Goal: Task Accomplishment & Management: Use online tool/utility

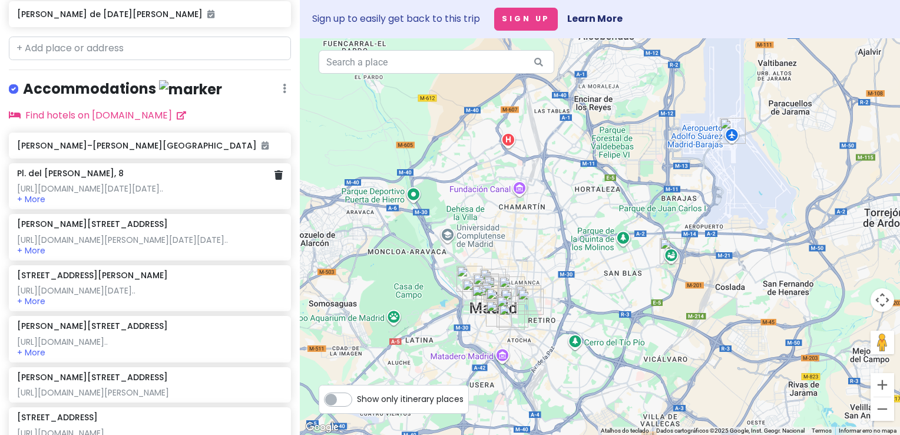
scroll to position [589, 0]
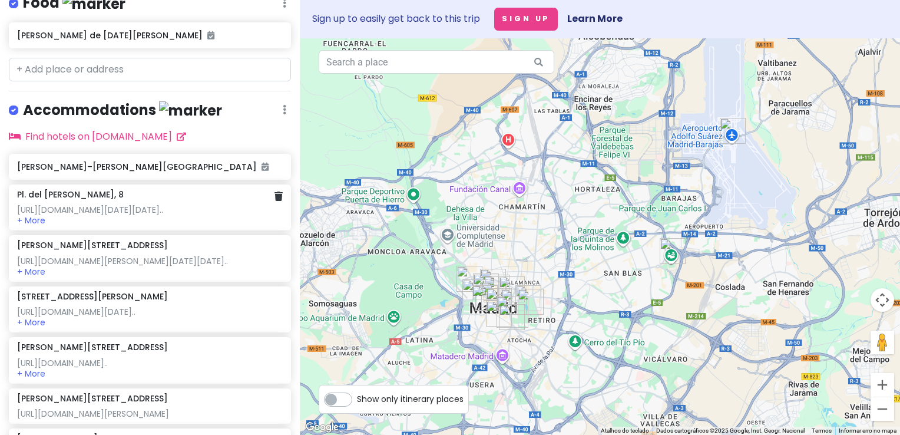
click at [150, 204] on div "https://www.booking.com/hotel/es/mediodia-madrid.pt-pt.html?aid=2311236&label=m…" at bounding box center [150, 209] width 266 height 11
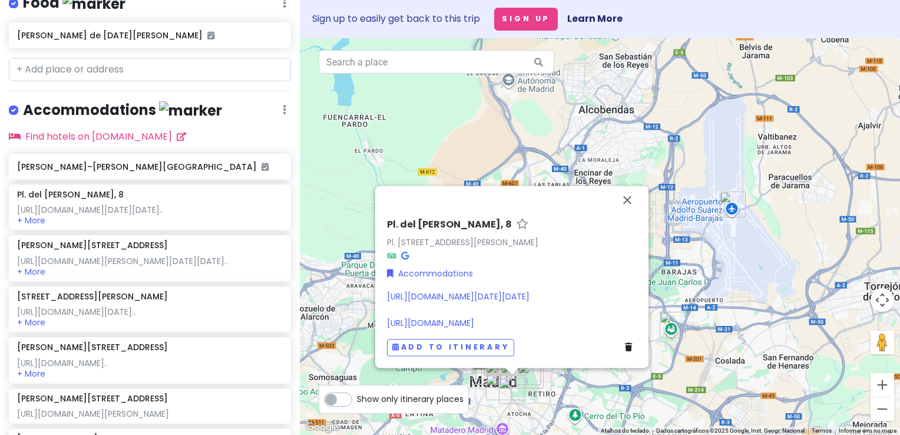
scroll to position [40, 0]
drag, startPoint x: 485, startPoint y: 274, endPoint x: 379, endPoint y: 144, distance: 168.2
click at [382, 214] on div "Pl. del Emperador Carlos V, 8 Pl. del Emperador Carlos V, 8, Centro, 28012 Madr…" at bounding box center [511, 287] width 259 height 147
copy link "https://www.booking.com/hotel/es/mediodia-madrid.pt-pt.html?aid=2311236&label=m…"
drag, startPoint x: 611, startPoint y: 327, endPoint x: 379, endPoint y: 303, distance: 233.9
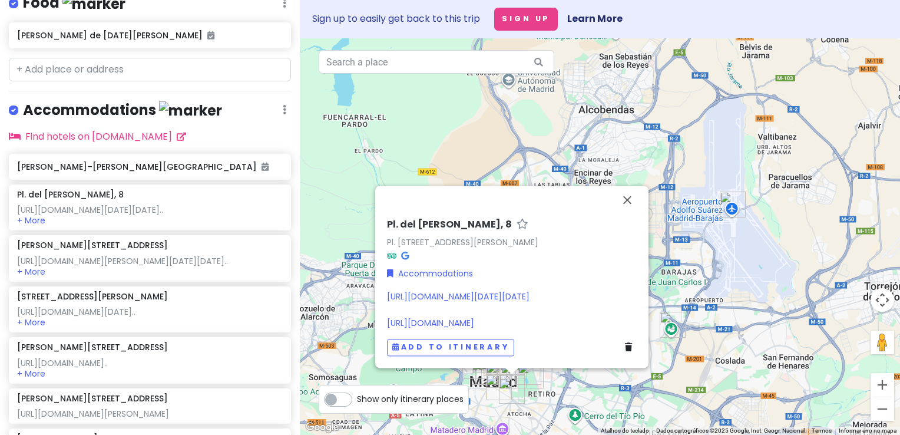
click at [382, 303] on div "Pl. del Emperador Carlos V, 8 Pl. del Emperador Carlos V, 8, Centro, 28012 Madr…" at bounding box center [511, 287] width 259 height 147
copy link "https://www.momondo.pt/hotel-search/Hotel-Mediodia,Madrid-p41704-h160010-detail…"
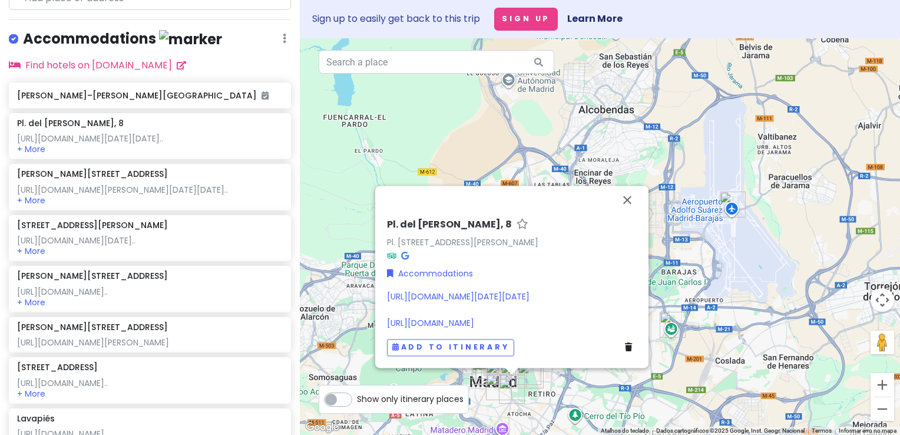
scroll to position [697, 0]
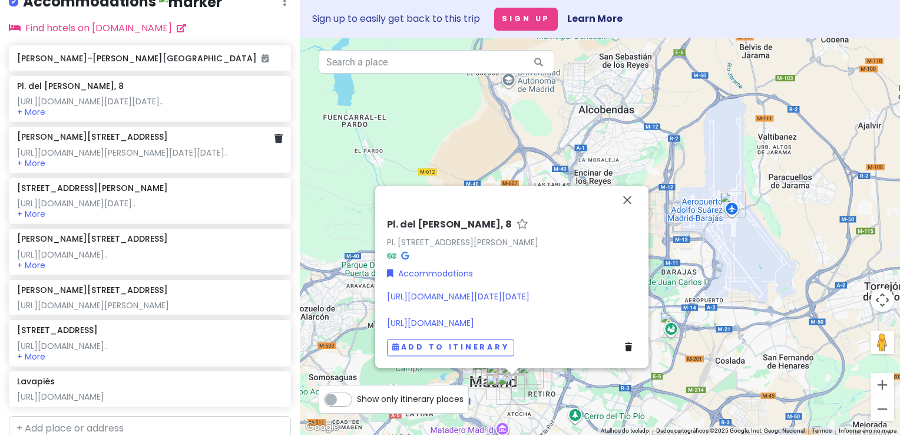
click at [236, 168] on div "https://www.booking.com/hotel/es/latroupe-prado.pt-pt.html?aid=2311236&label=mk…" at bounding box center [150, 157] width 266 height 21
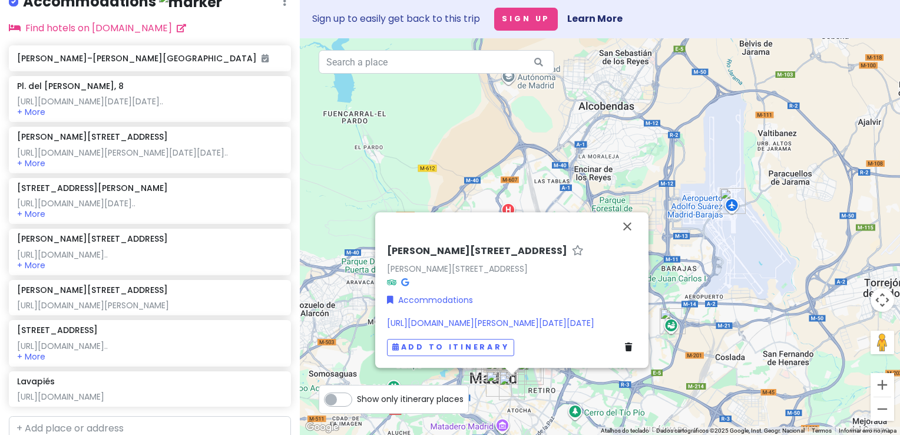
drag, startPoint x: 518, startPoint y: 323, endPoint x: 379, endPoint y: 220, distance: 172.9
click at [379, 220] on div "C. de Méndez Álvaro, 2 C. de Méndez Álvaro, 2, Arganzuela, 28045 Madrid, Espanh…" at bounding box center [511, 289] width 273 height 155
copy link "https://www.booking.com/hotel/es/latroupe-prado.pt-pt.html?aid=2311236&label=mk…"
click at [630, 212] on button "Fechar" at bounding box center [627, 226] width 28 height 28
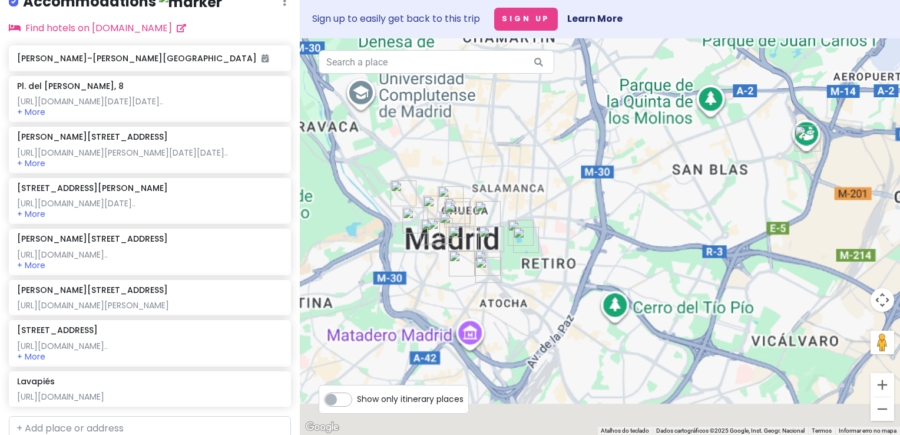
drag, startPoint x: 546, startPoint y: 315, endPoint x: 582, endPoint y: 124, distance: 194.6
click at [582, 124] on div at bounding box center [600, 236] width 600 height 396
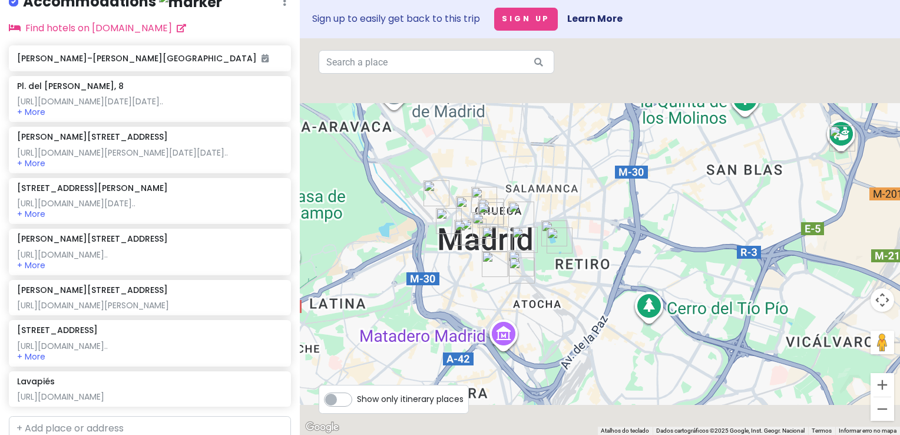
drag, startPoint x: 579, startPoint y: 285, endPoint x: 549, endPoint y: 287, distance: 30.1
click at [584, 312] on div at bounding box center [600, 236] width 600 height 396
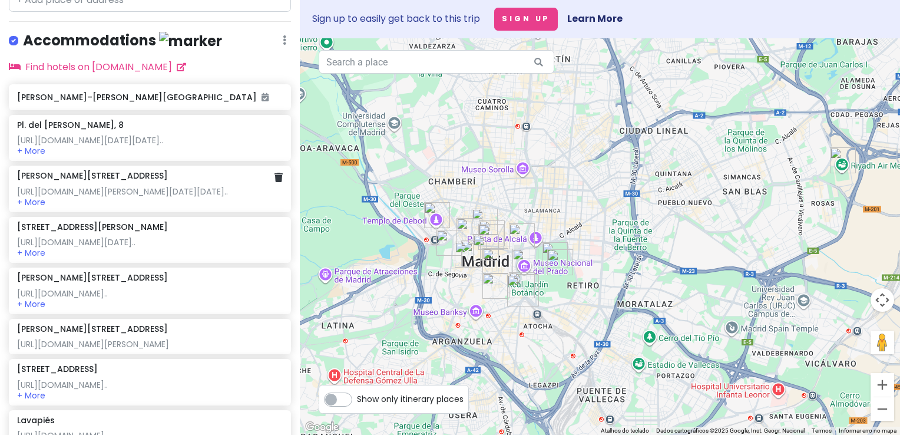
scroll to position [638, 0]
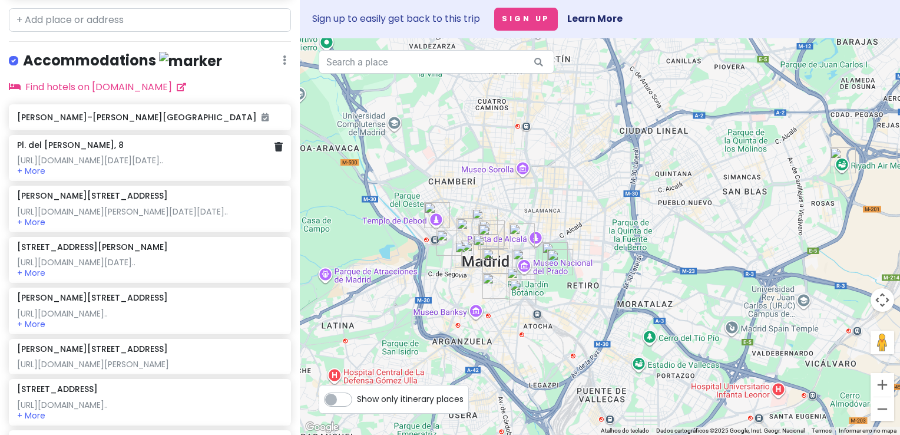
click at [98, 155] on div "https://www.booking.com/hotel/es/mediodia-madrid.pt-pt.html?aid=2311236&label=m…" at bounding box center [150, 160] width 266 height 11
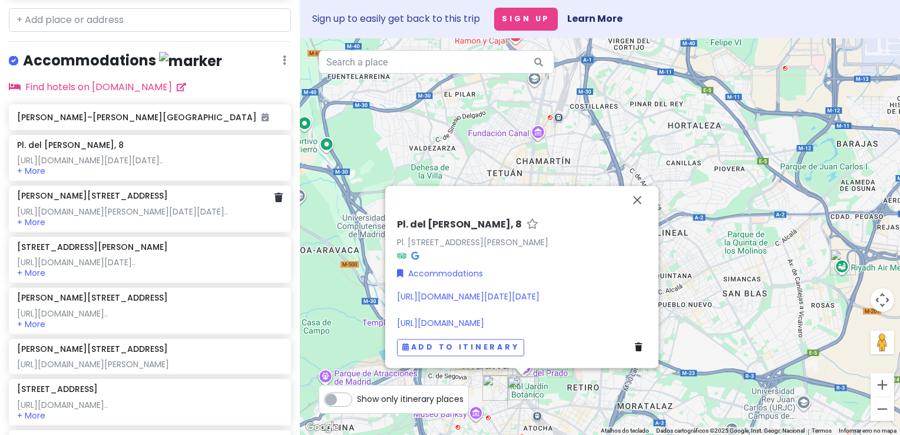
click at [208, 217] on div "https://www.booking.com/hotel/es/latroupe-prado.pt-pt.html?aid=2311236&label=mk…" at bounding box center [150, 211] width 266 height 11
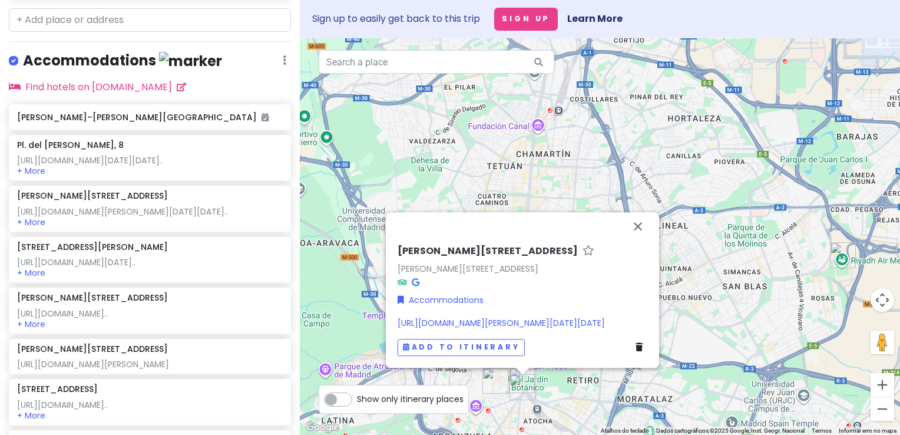
drag, startPoint x: 511, startPoint y: 322, endPoint x: 387, endPoint y: 206, distance: 169.5
click at [387, 212] on div "C. de Méndez Álvaro, 2 C. de Méndez Álvaro, 2, Arganzuela, 28045 Madrid, Espanh…" at bounding box center [522, 289] width 273 height 155
copy link "https://www.booking.com/hotel/es/latroupe-prado.pt-pt.html?aid=2311236&label=mk…"
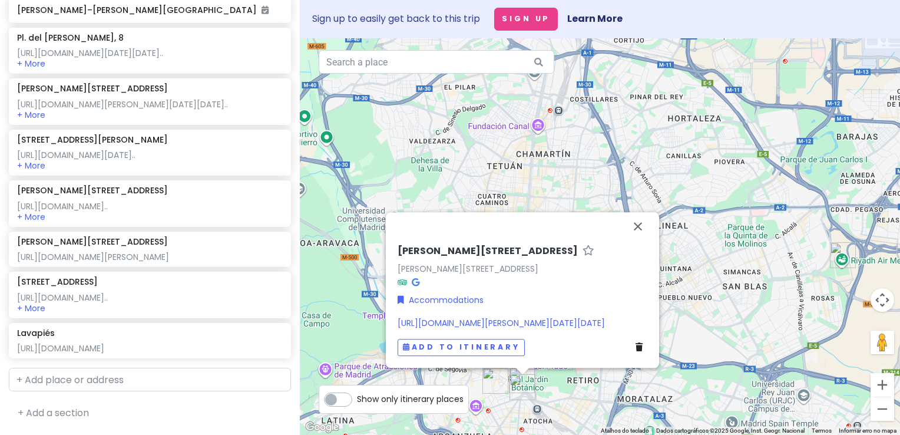
scroll to position [931, 0]
click at [114, 379] on input "text" at bounding box center [150, 379] width 282 height 24
paste input "laza de Santa Cruz 4, Centro de Madrid, 28012 Madrid, Espanha"
type input "laza de Santa Cruz 4, Centro de Madrid, 28012 Madrid, Espanha"
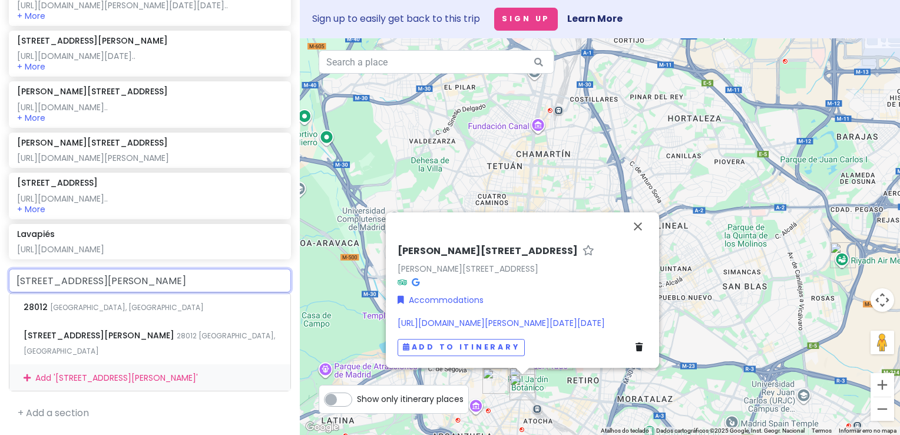
scroll to position [990, 0]
click at [122, 321] on div "28012 Madrid, Espanha" at bounding box center [149, 307] width 281 height 28
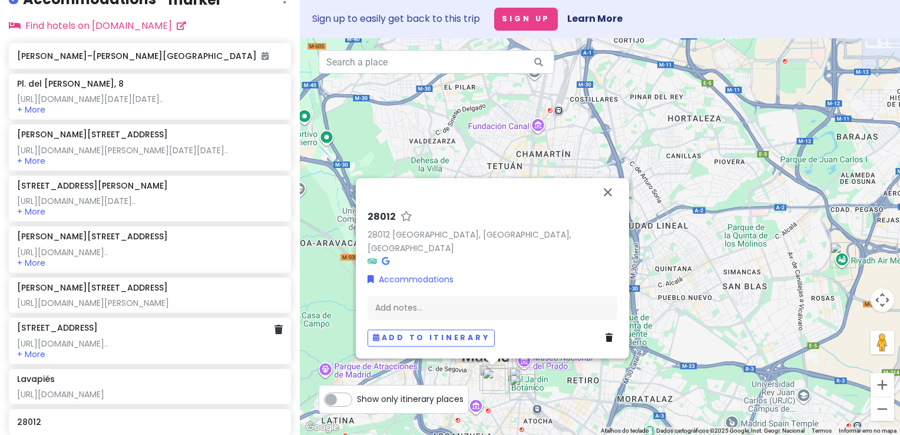
scroll to position [667, 0]
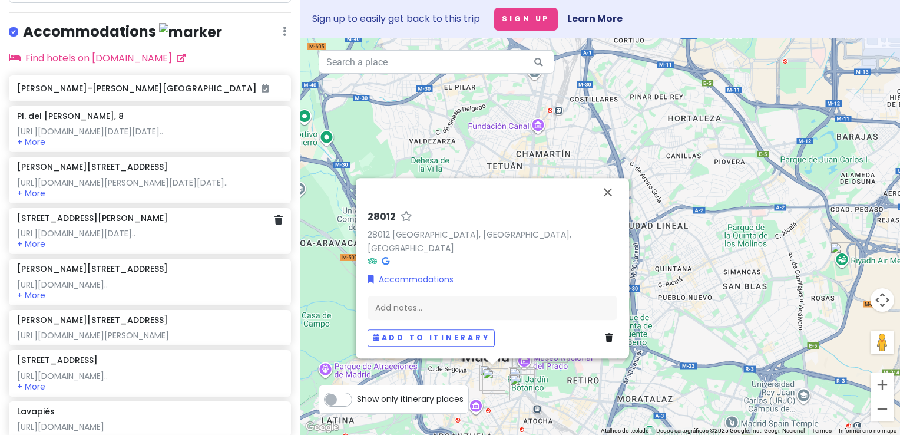
click at [174, 238] on div "https://www.booking.com/hotel/es/gran-via-sol-apartamentos.pt-pt.html?aid=23112…" at bounding box center [150, 233] width 266 height 11
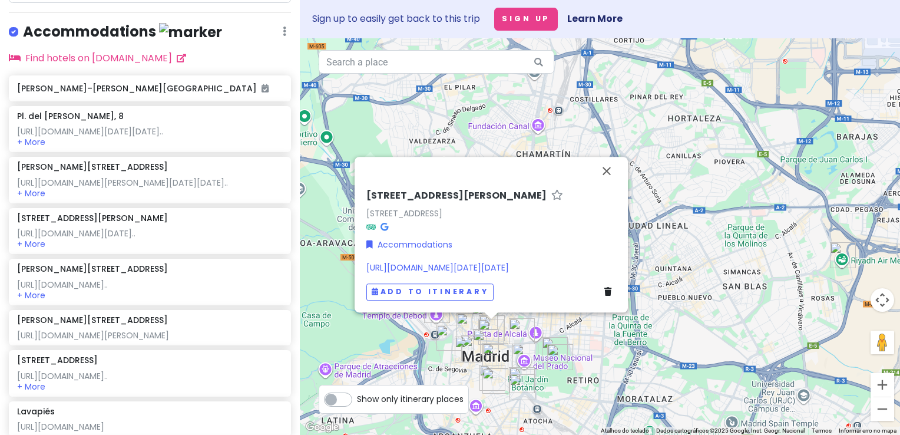
drag, startPoint x: 535, startPoint y: 267, endPoint x: 361, endPoint y: 187, distance: 191.5
click at [362, 187] on div "C. de la Montera, 43 C. de la Montera, 43, Centro, 28013 Madrid, Espanha Accomm…" at bounding box center [491, 245] width 259 height 120
copy link "https://www.booking.com/hotel/es/gran-via-sol-apartamentos.pt-pt.html?aid=23112…"
click at [606, 293] on icon at bounding box center [607, 291] width 7 height 8
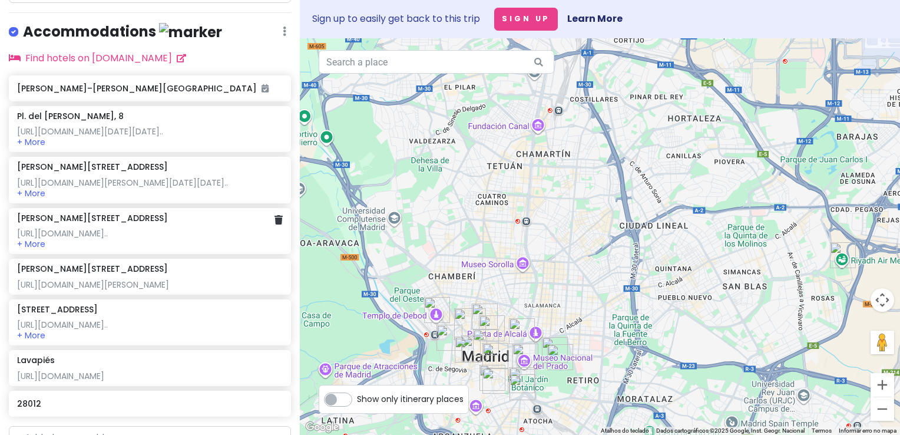
click at [184, 238] on div "https://destinia.com/pt/hoteis/europa/espanha/madrid/madrid/generator-madrid/ho…" at bounding box center [150, 233] width 266 height 11
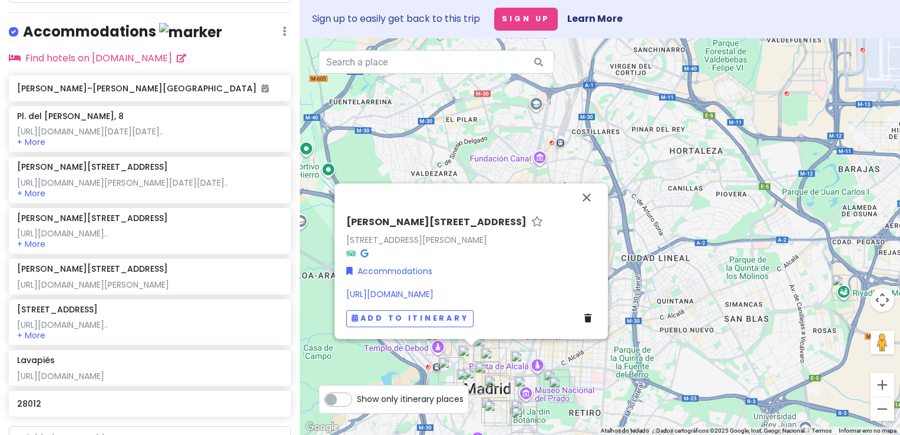
drag, startPoint x: 390, startPoint y: 297, endPoint x: 345, endPoint y: 191, distance: 115.8
click at [345, 211] on div "Calle de Silva, 1 Calle de Silva, 1, Centro, 28013 Madrid, Espanha Accommodatio…" at bounding box center [471, 271] width 259 height 120
copy link "https://destinia.com/pt/hoteis/europa/espanha/madrid/madrid/generator-madrid/ho…"
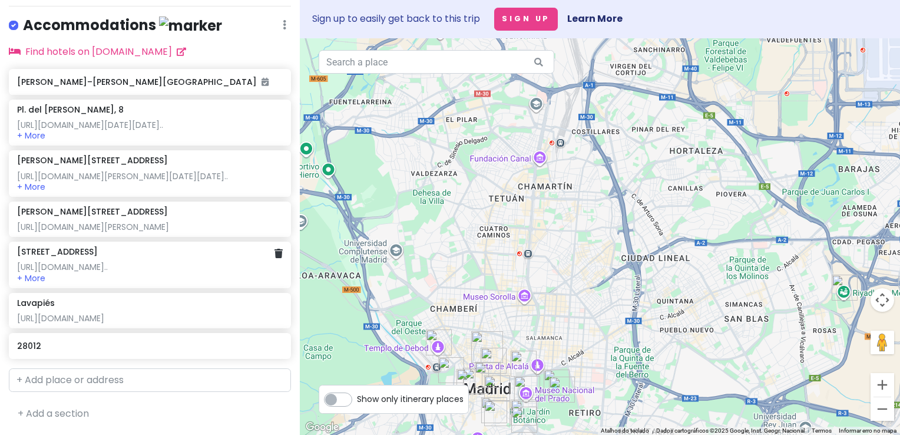
scroll to position [785, 0]
click at [141, 221] on div "https://www.momondo.pt/hotel-search/Apartamentos-Huertas,Madrid-p41704-h670200-…" at bounding box center [150, 226] width 266 height 11
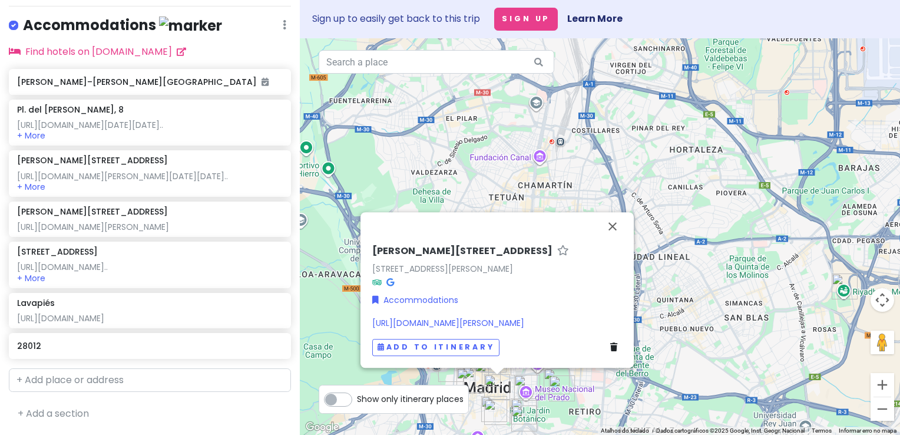
drag, startPoint x: 561, startPoint y: 324, endPoint x: 353, endPoint y: 300, distance: 208.6
click at [353, 300] on div "C. de las Huertas, 10 C. de las Huertas, 10, Centro, 28012 Madrid, Espanha Acco…" at bounding box center [600, 236] width 600 height 396
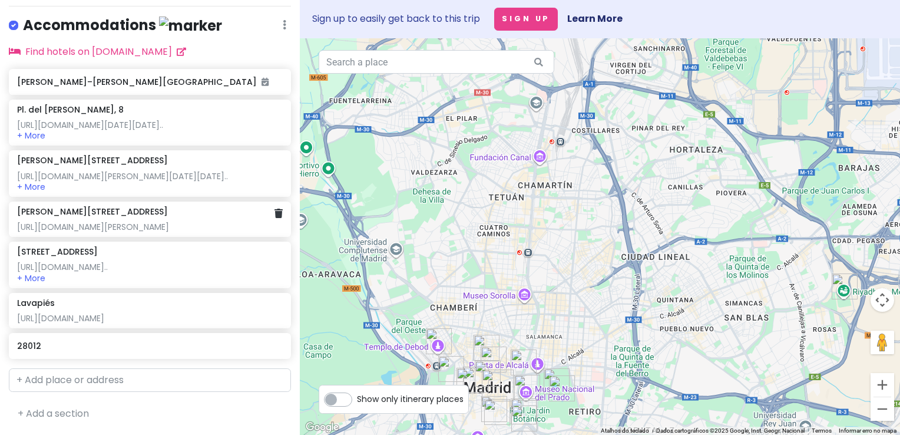
click at [135, 221] on div "https://www.momondo.pt/hotel-search/Apartamentos-Huertas,Madrid-p41704-h670200-…" at bounding box center [150, 226] width 266 height 11
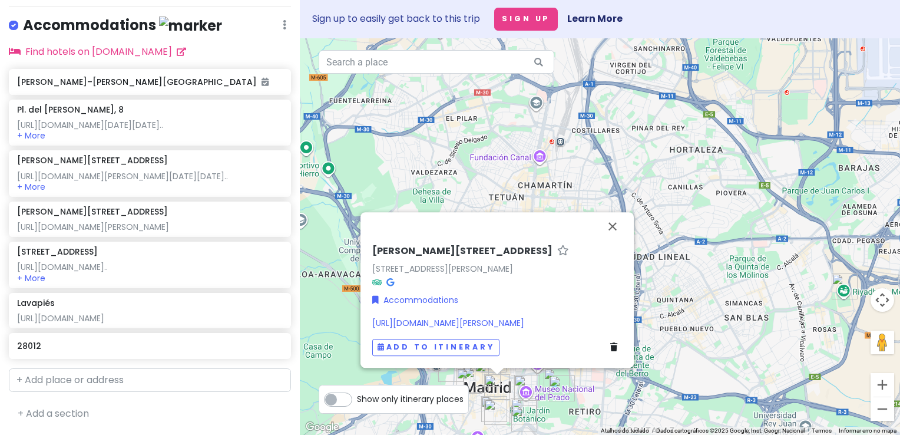
drag, startPoint x: 555, startPoint y: 324, endPoint x: 360, endPoint y: 299, distance: 195.9
click at [360, 299] on div "C. de las Huertas, 10 C. de las Huertas, 10, Centro, 28012 Madrid, Espanha Acco…" at bounding box center [496, 289] width 273 height 155
copy link "https://www.momondo.pt/hotel-search/Apartamentos-Huertas,Madrid-p41704-h670200-…"
click at [614, 347] on icon at bounding box center [613, 347] width 7 height 8
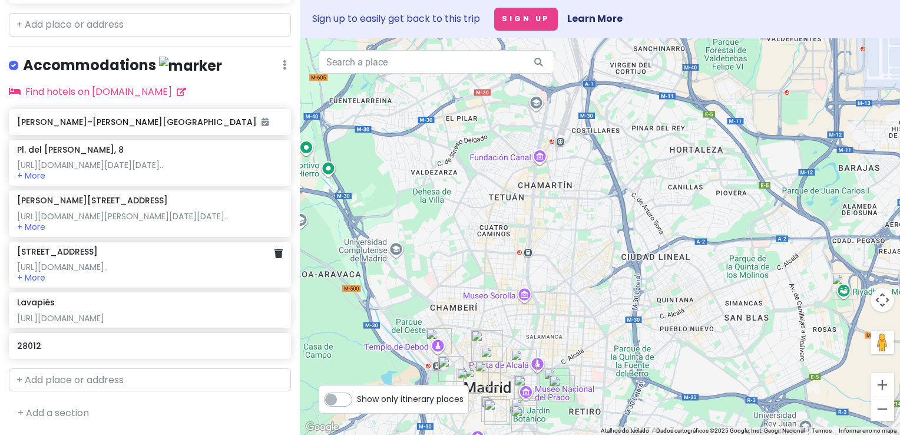
scroll to position [723, 0]
click at [157, 261] on div "https://www.booking.com/hotel/es/the-adventure-hostel-madrid.pt-pt.html?label=m…" at bounding box center [150, 266] width 266 height 11
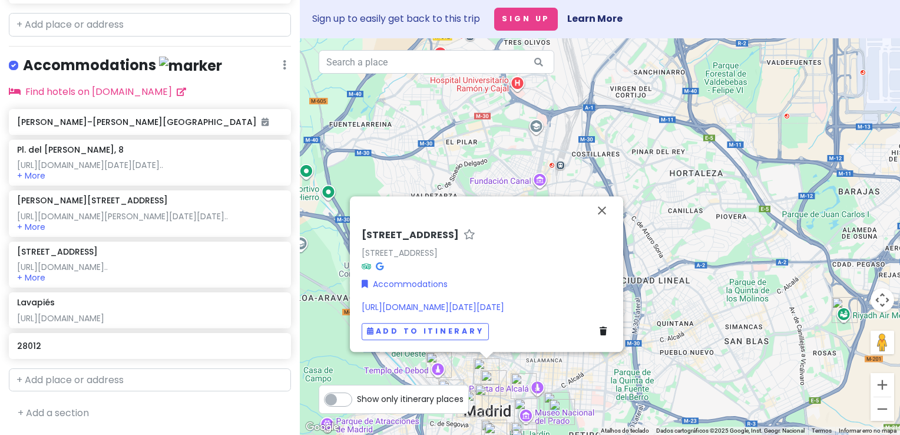
drag, startPoint x: 558, startPoint y: 311, endPoint x: 352, endPoint y: 186, distance: 240.4
click at [352, 196] on div "C. del Pez, 1 C. del Pez, 1, Centro, 28004 Madrid, Espanha Accommodations https…" at bounding box center [486, 273] width 273 height 155
copy link "https://www.booking.com/hotel/es/the-adventure-hostel-madrid.pt-pt.html?label=m…"
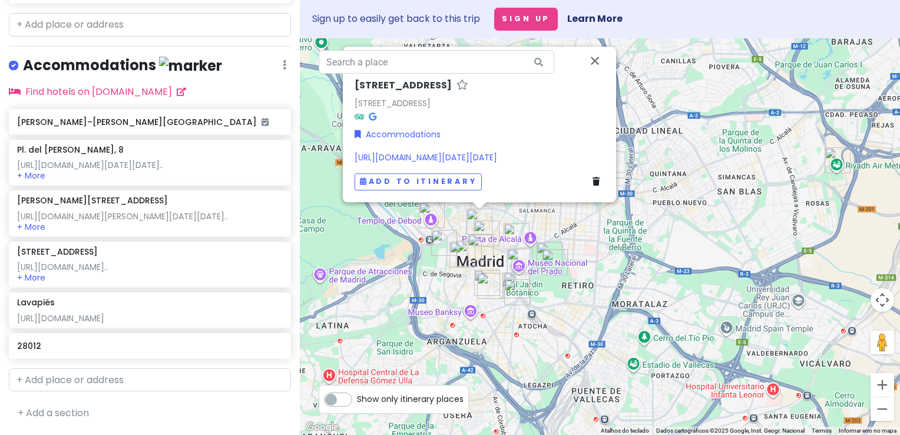
drag, startPoint x: 687, startPoint y: 300, endPoint x: 679, endPoint y: 151, distance: 149.7
click at [679, 151] on div "C. del Pez, 1 C. del Pez, 1, Centro, 28004 Madrid, Espanha Accommodations https…" at bounding box center [600, 236] width 600 height 396
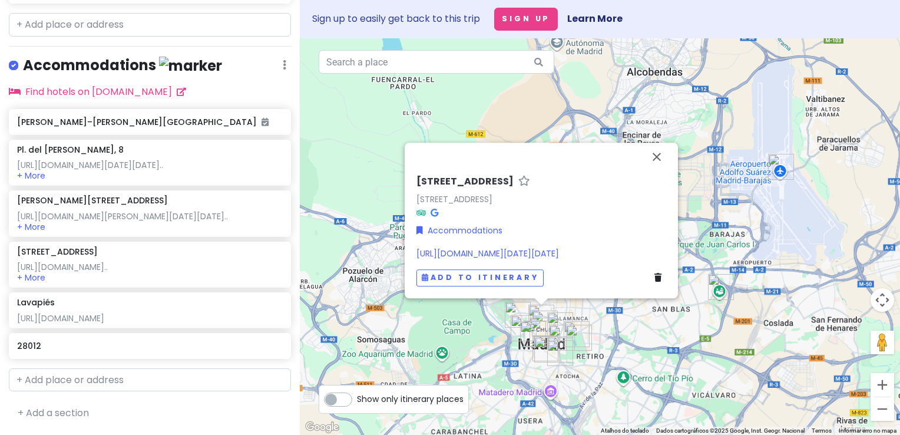
drag, startPoint x: 700, startPoint y: 217, endPoint x: 699, endPoint y: 266, distance: 48.9
click at [699, 266] on div "C. del Pez, 1 C. del Pez, 1, Centro, 28004 Madrid, Espanha Accommodations https…" at bounding box center [600, 236] width 600 height 396
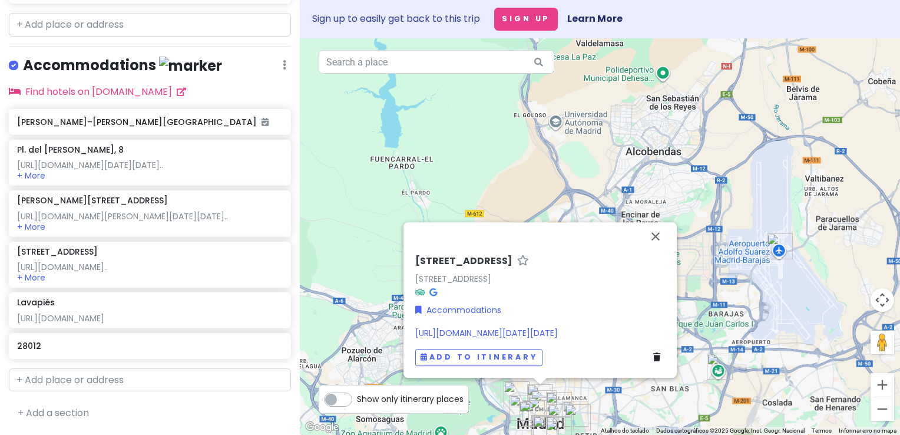
drag, startPoint x: 698, startPoint y: 199, endPoint x: 685, endPoint y: 251, distance: 53.3
click at [685, 251] on div "C. del Pez, 1 C. del Pez, 1, Centro, 28004 Madrid, Espanha Accommodations https…" at bounding box center [600, 236] width 600 height 396
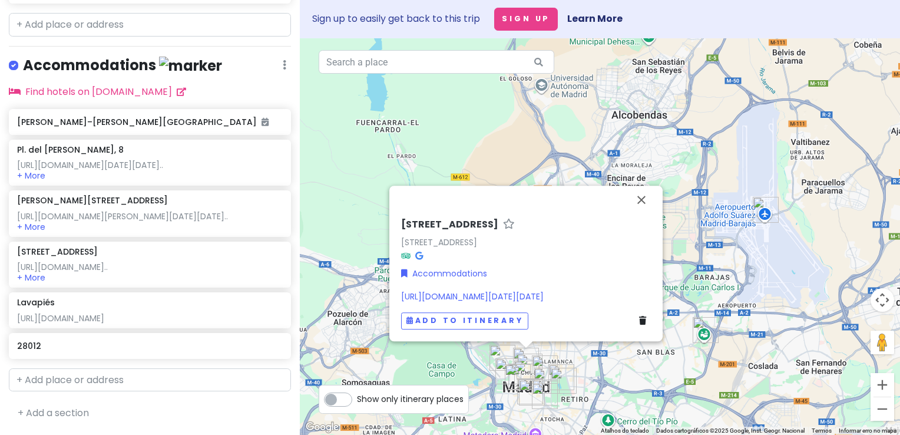
click at [641, 317] on icon at bounding box center [642, 320] width 7 height 8
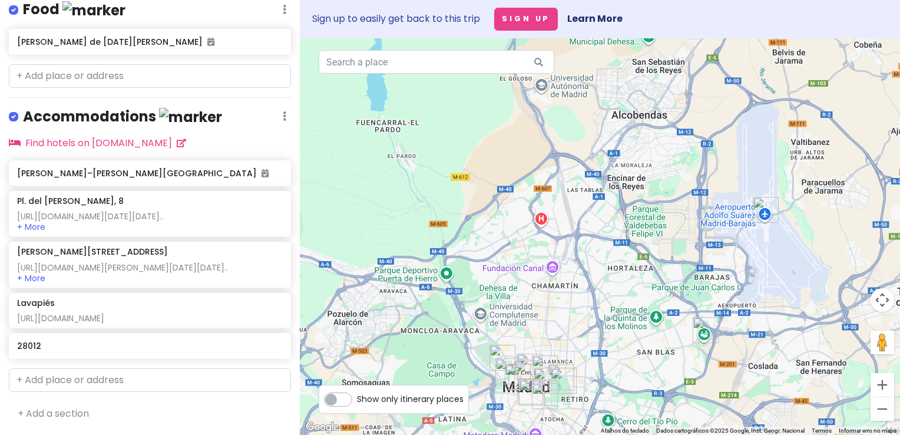
scroll to position [641, 0]
click at [205, 313] on div "https://www.momondo.pt/hotel-search/Downtown-apartment-2-Bedrooms,Madrid-p41704…" at bounding box center [150, 318] width 266 height 11
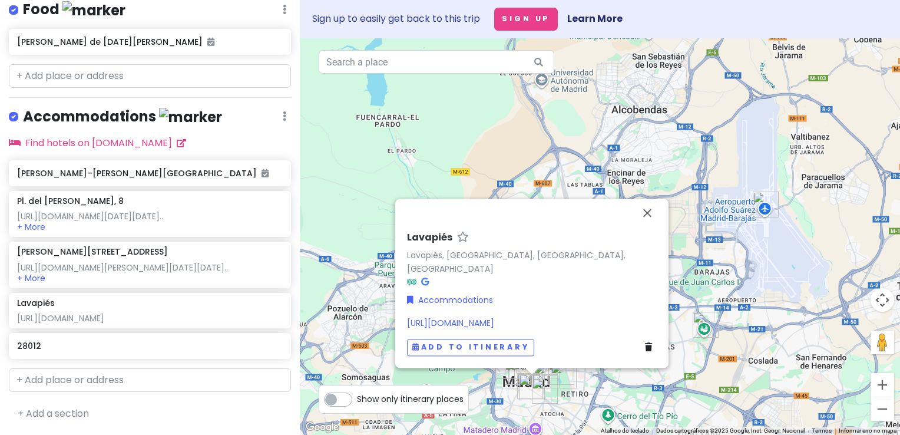
drag, startPoint x: 538, startPoint y: 321, endPoint x: 396, endPoint y: 284, distance: 146.3
click at [396, 284] on div "Lavapiés Lavapiés, Centro, 28012 Madrid, Madri, Espanha Accommodations https://…" at bounding box center [531, 282] width 273 height 169
copy link "https://www.momondo.pt/hotel-search/Downtown-apartment-2-Bedrooms,Madrid-p41704…"
click at [274, 353] on link at bounding box center [278, 344] width 8 height 15
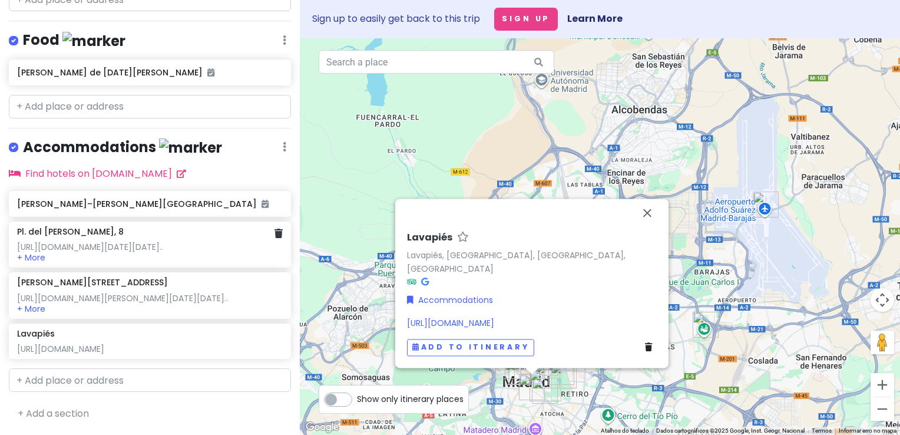
click at [158, 241] on div "https://www.booking.com/hotel/es/mediodia-madrid.pt-pt.html?aid=2311236&label=m…" at bounding box center [150, 246] width 266 height 11
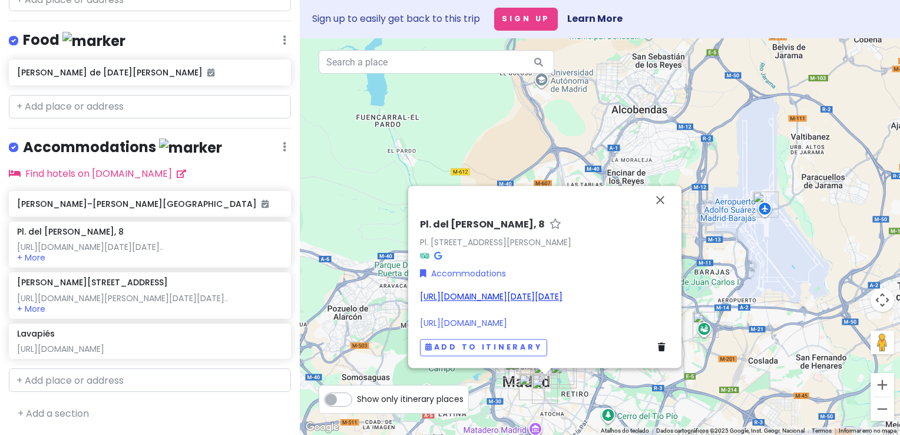
click at [448, 290] on link "https://www.booking.com/hotel/es/mediodia-madrid.pt-pt.html?aid=2311236&label=m…" at bounding box center [491, 296] width 142 height 12
click at [188, 328] on div "Lavapiés" at bounding box center [150, 333] width 266 height 11
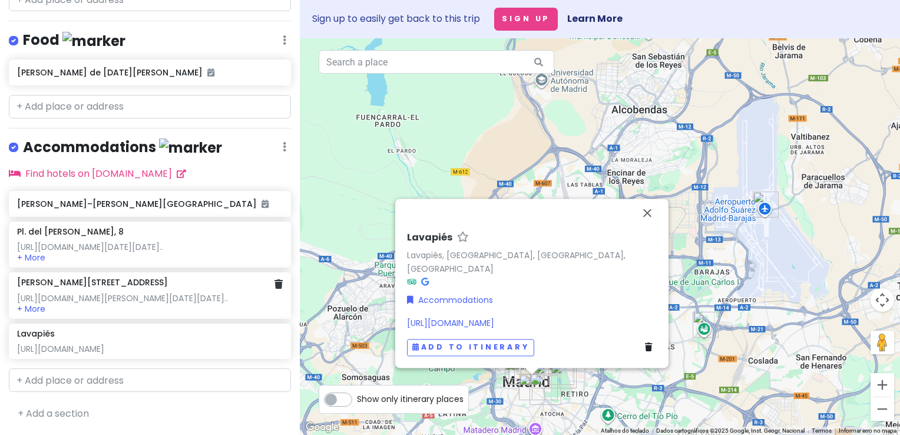
click at [174, 293] on div "https://www.booking.com/hotel/es/latroupe-prado.pt-pt.html?aid=2311236&label=mk…" at bounding box center [150, 298] width 266 height 11
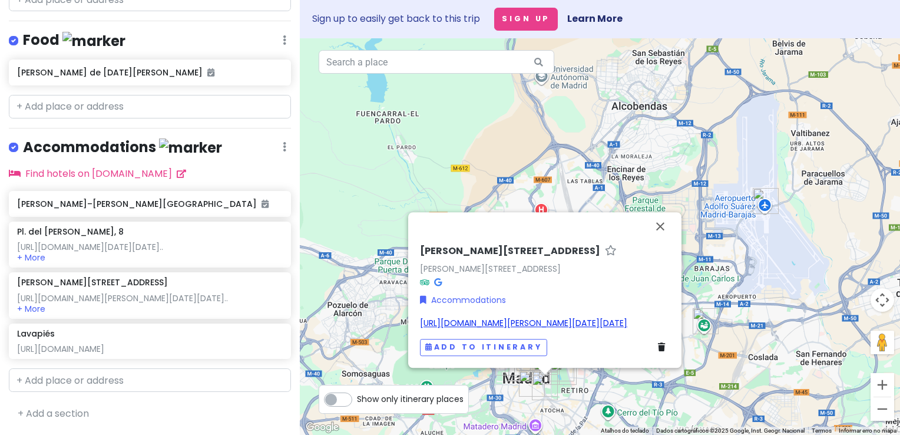
click at [463, 317] on link "https://www.booking.com/hotel/es/latroupe-prado.pt-pt.html?aid=2311236&label=mk…" at bounding box center [523, 323] width 207 height 12
click at [176, 343] on div "https://www.momondo.pt/hotel-search/Downtown-apartment-2-Bedrooms,Madrid-p41704…" at bounding box center [150, 348] width 266 height 11
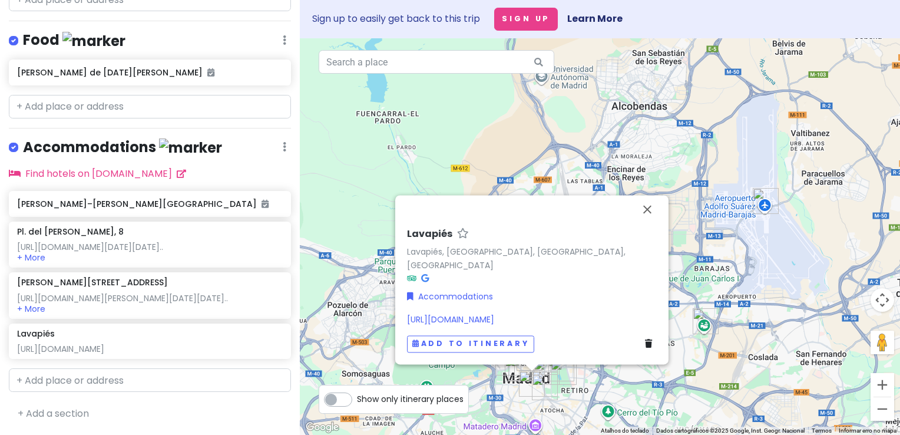
click at [648, 349] on link at bounding box center [651, 343] width 12 height 13
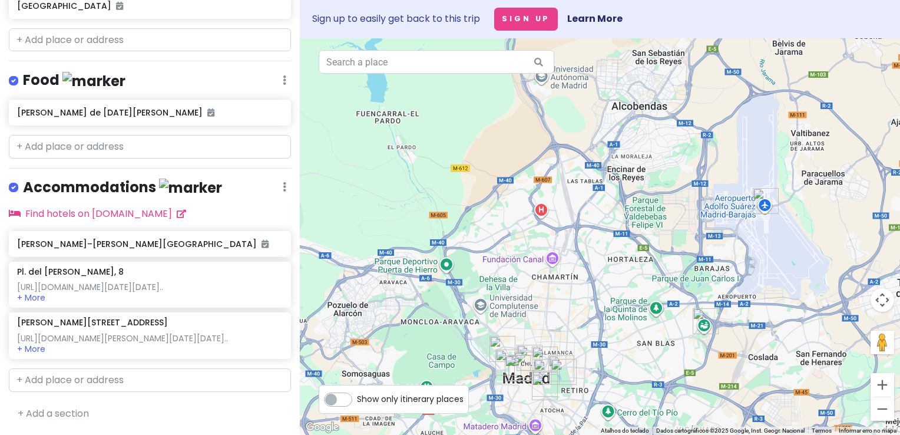
scroll to position [537, 0]
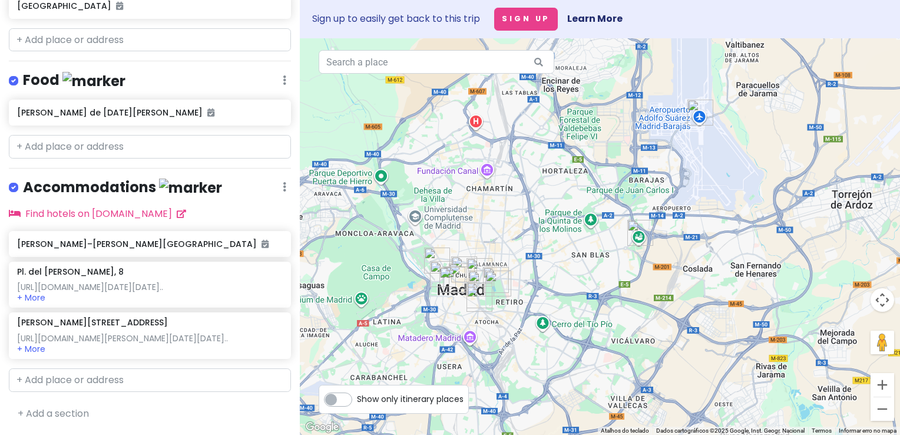
drag, startPoint x: 516, startPoint y: 214, endPoint x: 497, endPoint y: 171, distance: 47.5
click at [497, 171] on div at bounding box center [600, 236] width 600 height 396
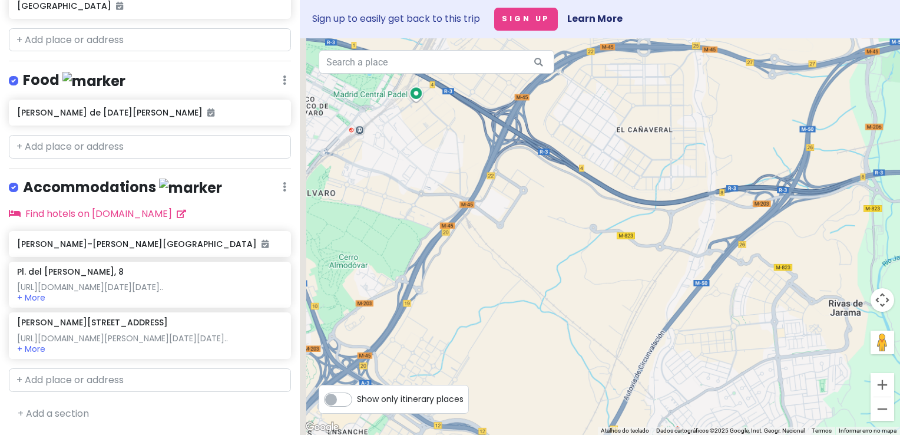
drag, startPoint x: 440, startPoint y: 191, endPoint x: 749, endPoint y: 415, distance: 381.1
click at [771, 434] on html "The weeknd in Madrid Private Change Dates Make a Copy Delete Trip Go Pro ⚡️ Giv…" at bounding box center [450, 217] width 900 height 435
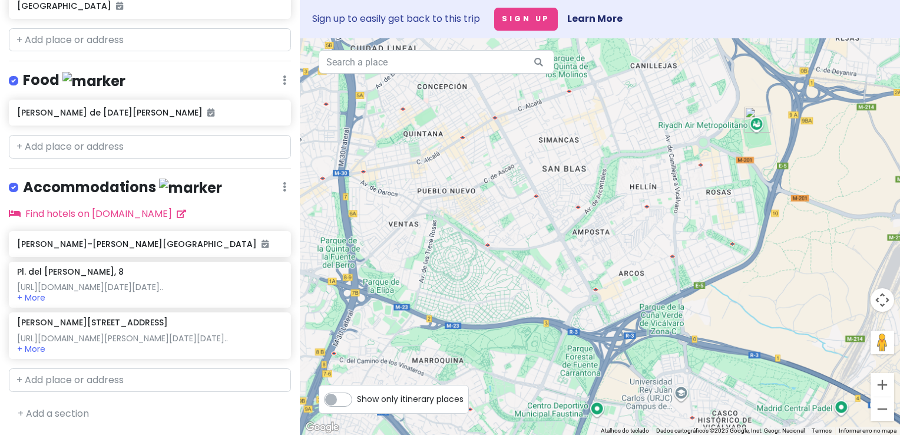
drag, startPoint x: 523, startPoint y: 281, endPoint x: 759, endPoint y: 331, distance: 240.8
click at [808, 369] on div at bounding box center [600, 236] width 600 height 396
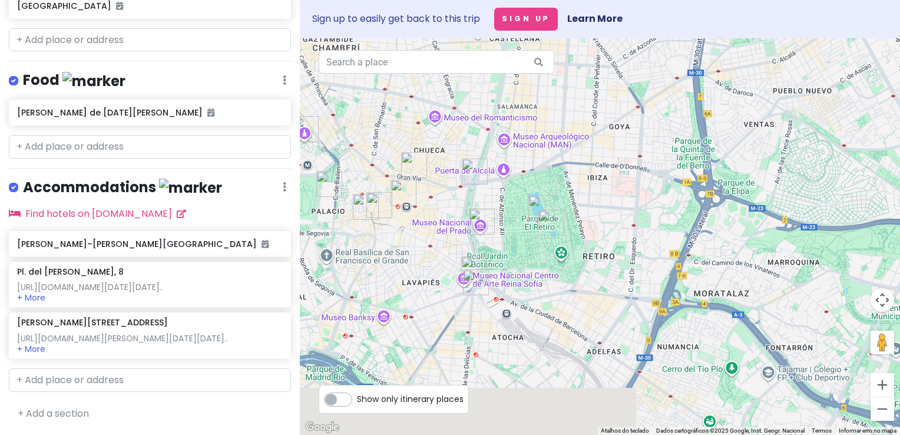
drag, startPoint x: 610, startPoint y: 175, endPoint x: 629, endPoint y: 180, distance: 20.1
click at [669, 77] on div at bounding box center [600, 236] width 600 height 396
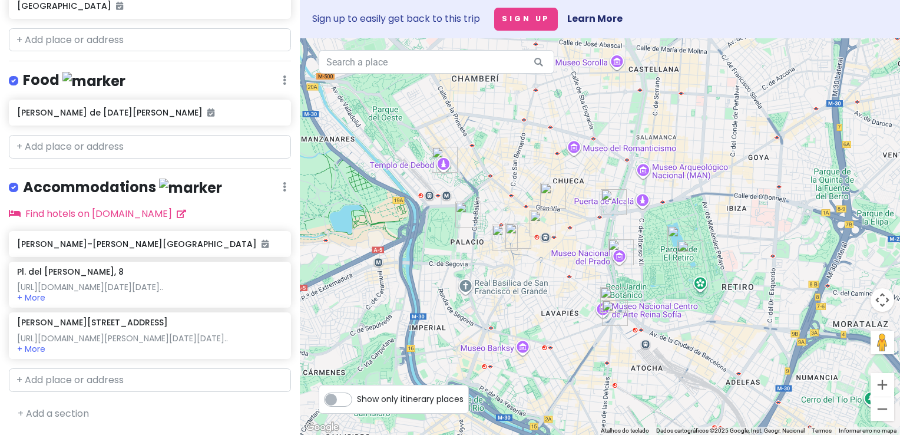
drag, startPoint x: 584, startPoint y: 273, endPoint x: 645, endPoint y: 376, distance: 119.9
click at [645, 376] on div at bounding box center [600, 236] width 600 height 396
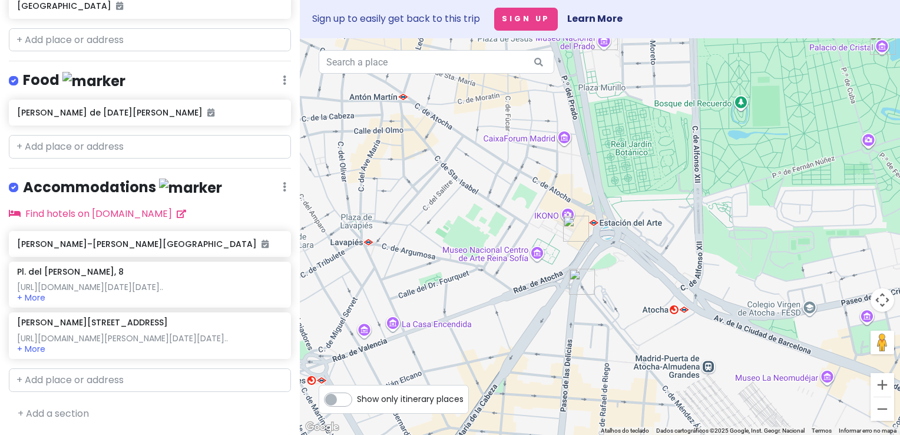
drag, startPoint x: 488, startPoint y: 278, endPoint x: 531, endPoint y: 284, distance: 42.8
click at [531, 284] on div at bounding box center [600, 236] width 600 height 396
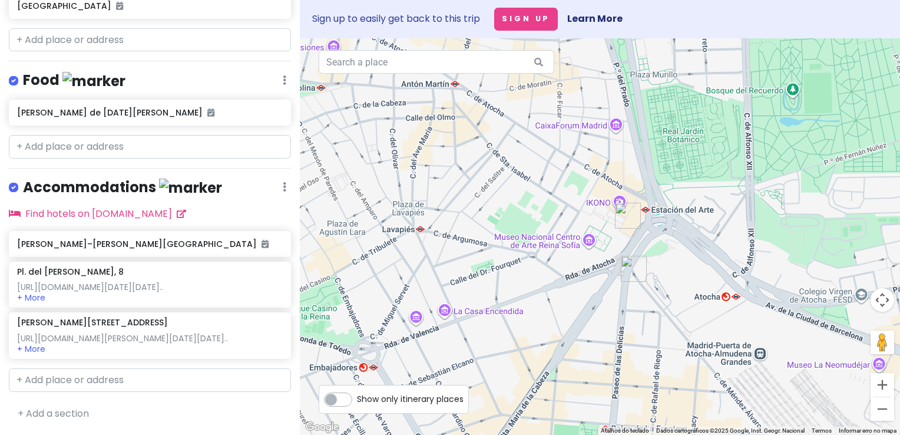
drag, startPoint x: 490, startPoint y: 280, endPoint x: 171, endPoint y: 273, distance: 319.2
click at [438, 218] on div at bounding box center [600, 236] width 600 height 396
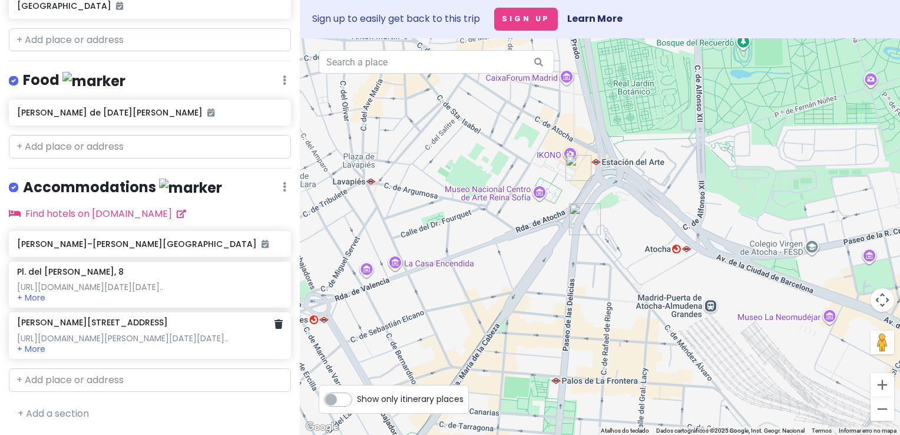
click at [126, 336] on div "https://www.booking.com/hotel/es/latroupe-prado.pt-pt.html?aid=2311236&label=mk…" at bounding box center [150, 338] width 266 height 11
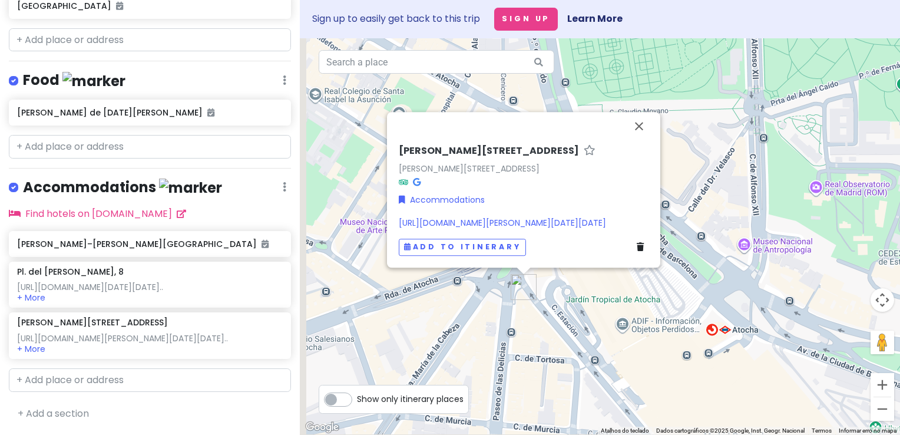
drag, startPoint x: 624, startPoint y: 263, endPoint x: 625, endPoint y: 249, distance: 13.6
click at [625, 249] on div "C. de Méndez Álvaro, 2 C. de Méndez Álvaro, 2, Arganzuela, 28045 Madrid, Espanh…" at bounding box center [600, 236] width 600 height 396
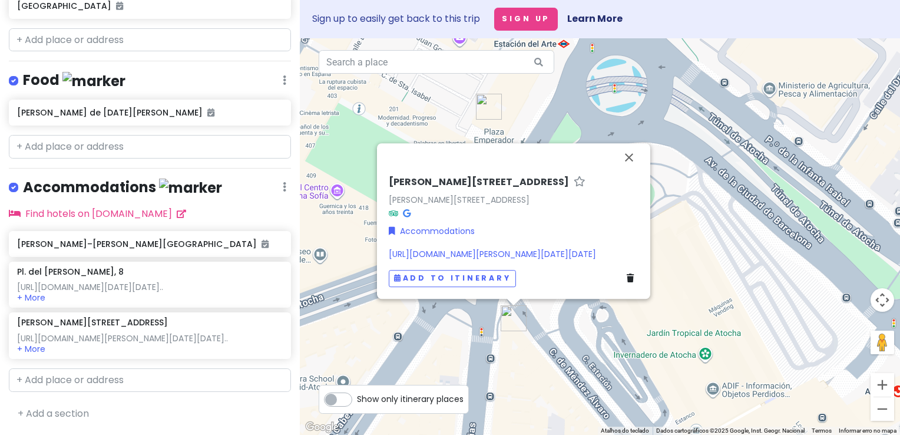
drag, startPoint x: 565, startPoint y: 324, endPoint x: 608, endPoint y: 369, distance: 62.0
click at [608, 369] on div "C. de Méndez Álvaro, 2 C. de Méndez Álvaro, 2, Arganzuela, 28045 Madrid, Espanh…" at bounding box center [600, 236] width 600 height 396
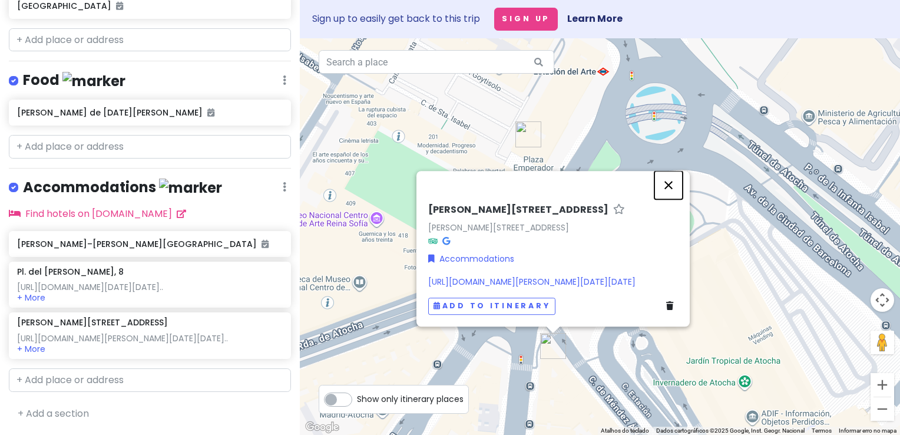
click at [669, 171] on button "Fechar" at bounding box center [668, 185] width 28 height 28
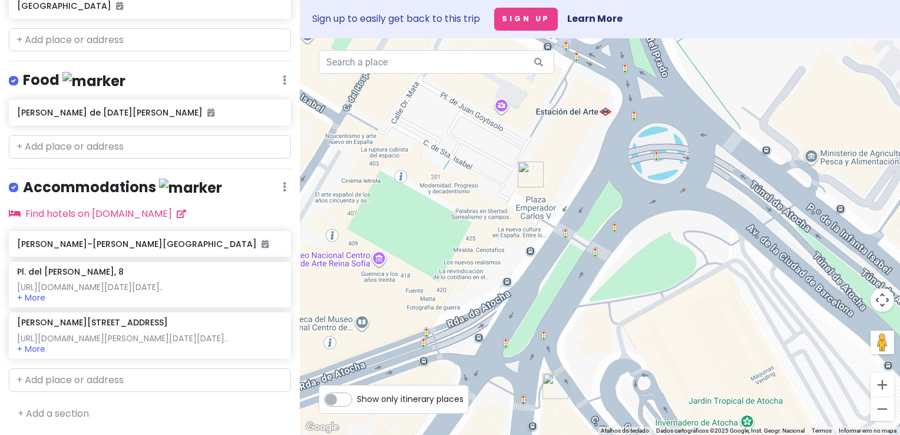
drag, startPoint x: 627, startPoint y: 133, endPoint x: 629, endPoint y: 175, distance: 42.5
click at [629, 175] on div at bounding box center [600, 236] width 600 height 396
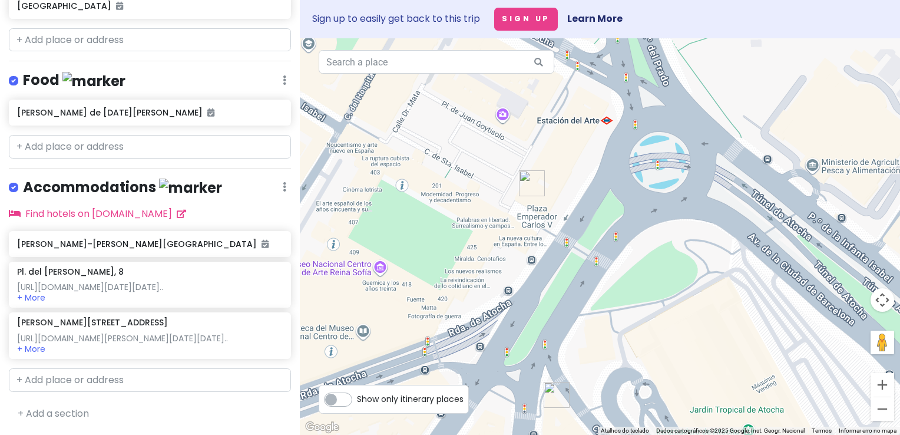
drag, startPoint x: 616, startPoint y: 140, endPoint x: 618, endPoint y: 183, distance: 42.5
click at [618, 183] on div at bounding box center [600, 236] width 600 height 396
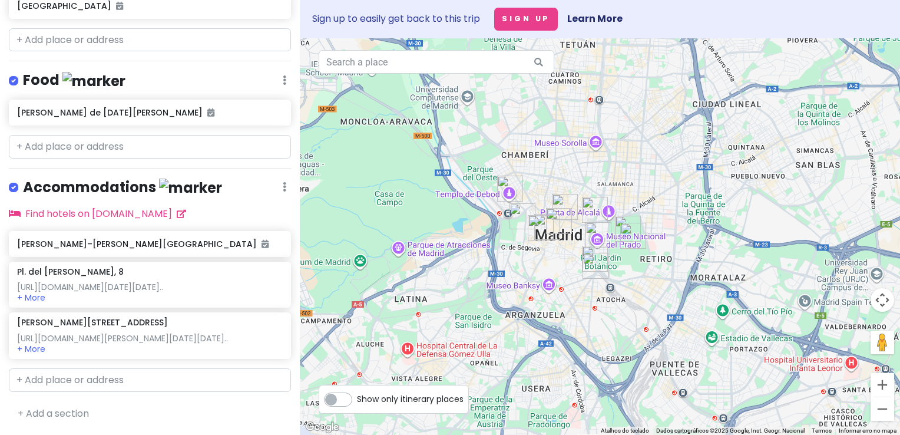
click at [595, 268] on img "C. de Méndez Álvaro, 2" at bounding box center [595, 266] width 26 height 26
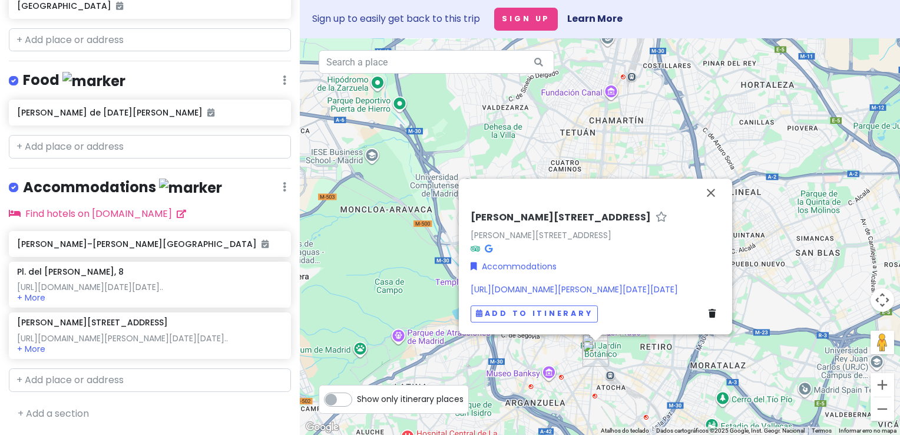
click at [658, 362] on div "C. de Méndez Álvaro, 2 C. de Méndez Álvaro, 2, Arganzuela, 28045 Madrid, Espanh…" at bounding box center [600, 236] width 600 height 396
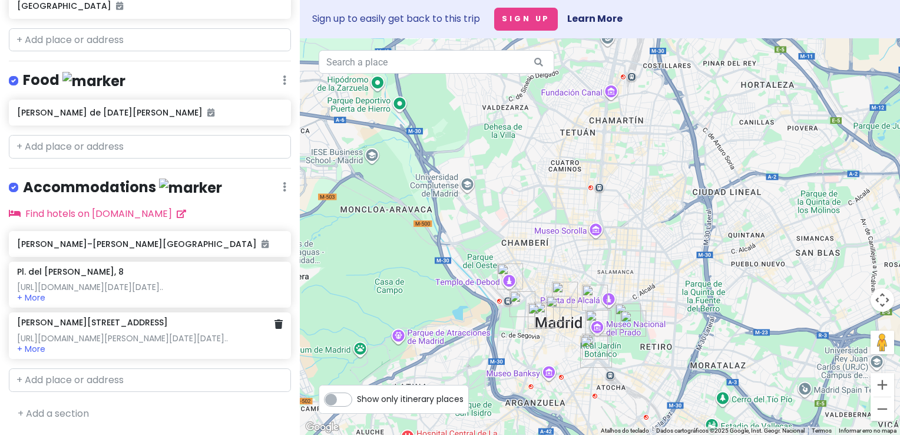
click at [151, 337] on div "https://www.booking.com/hotel/es/latroupe-prado.pt-pt.html?aid=2311236&label=mk…" at bounding box center [150, 338] width 266 height 11
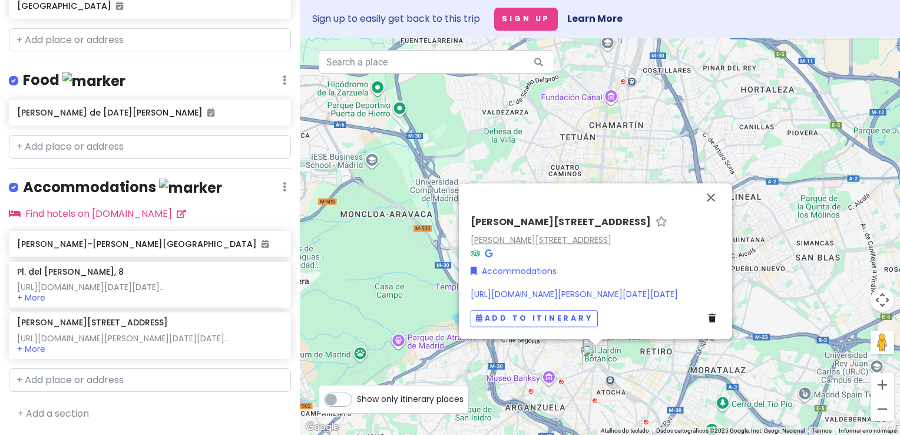
drag, startPoint x: 466, startPoint y: 132, endPoint x: 674, endPoint y: 137, distance: 207.3
click at [674, 211] on div "C. de Méndez Álvaro, 2 C. de Méndez Álvaro, 2, Arganzuela, 28045 Madrid, Espanh…" at bounding box center [595, 271] width 259 height 120
click at [398, 190] on div "C. de Méndez Álvaro, 2 C. de Méndez Álvaro, 2, Arganzuela, 28045 Madrid, Espanh…" at bounding box center [600, 236] width 600 height 396
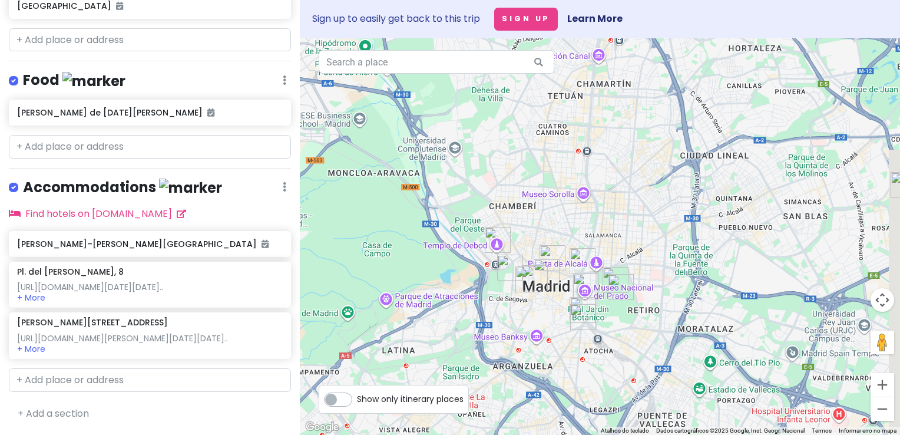
drag, startPoint x: 568, startPoint y: 336, endPoint x: 552, endPoint y: 284, distance: 54.2
click at [552, 284] on div at bounding box center [600, 236] width 600 height 396
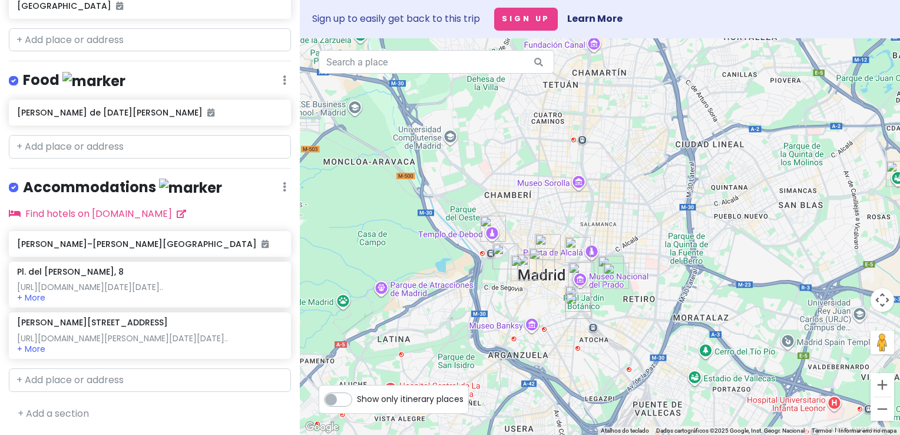
click at [581, 277] on img "Museo Nacional del Prado" at bounding box center [581, 275] width 26 height 26
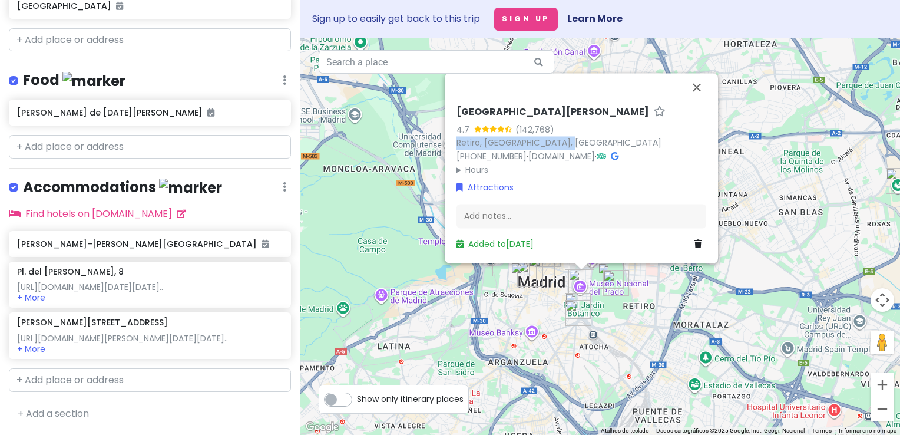
drag, startPoint x: 452, startPoint y: 140, endPoint x: 569, endPoint y: 145, distance: 116.7
click at [569, 145] on div "Museo Nacional del Prado 4.7 (142,768) Retiro, 28014 Madrid, Spain +34 913 30 2…" at bounding box center [581, 178] width 259 height 154
click at [629, 327] on div "Museo Nacional del Prado 4.7 (142,768) Retiro, 28014 Madrid, Spain +34 913 30 2…" at bounding box center [600, 236] width 600 height 396
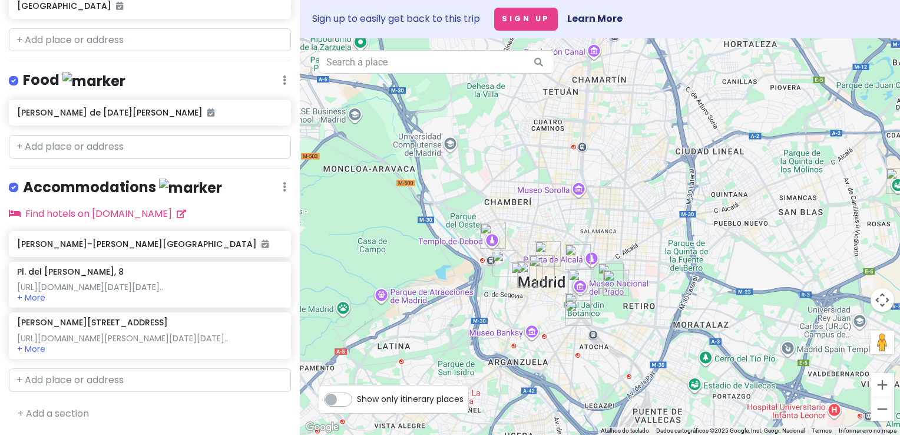
click at [484, 232] on img "Temple of Debod" at bounding box center [493, 236] width 26 height 26
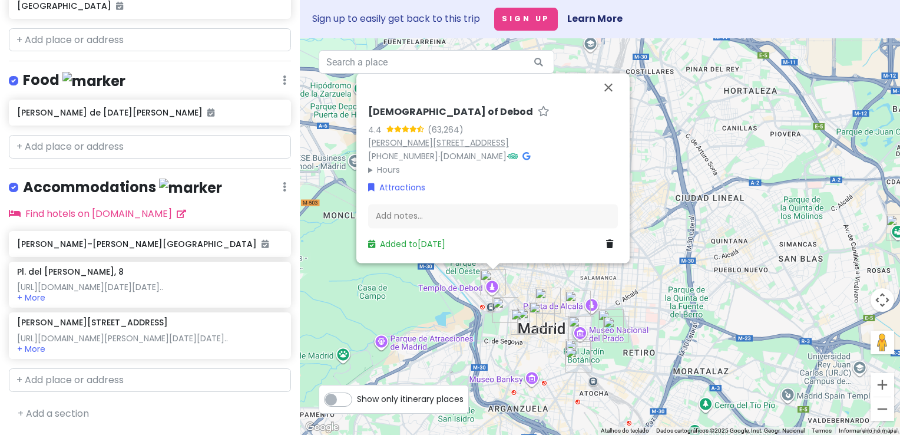
drag, startPoint x: 363, startPoint y: 147, endPoint x: 568, endPoint y: 142, distance: 205.0
click at [568, 142] on div "Temple of Debod 4.4 (63,264) C. de Ferraz, 1, Moncloa - Aravaca, 28008 Madrid, …" at bounding box center [492, 178] width 259 height 154
click at [610, 87] on button "Fechar" at bounding box center [608, 87] width 28 height 28
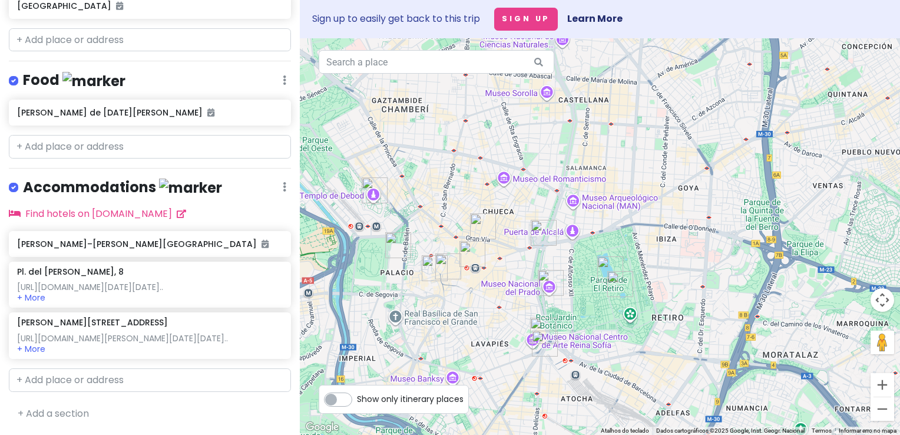
drag, startPoint x: 668, startPoint y: 284, endPoint x: 709, endPoint y: 208, distance: 86.7
click at [709, 208] on div "Para iniciar o trajeto, pressione as teclas de seta." at bounding box center [600, 236] width 600 height 396
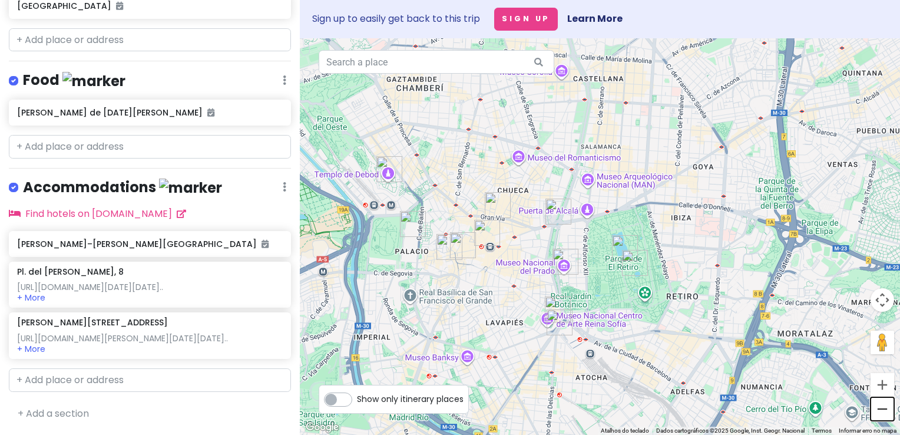
click at [875, 403] on button "Diminuir o zoom" at bounding box center [882, 409] width 24 height 24
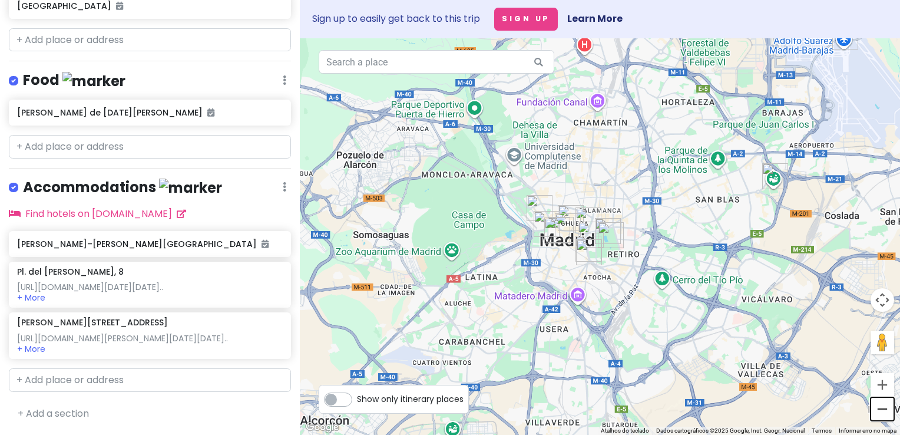
click at [880, 403] on button "Diminuir o zoom" at bounding box center [882, 409] width 24 height 24
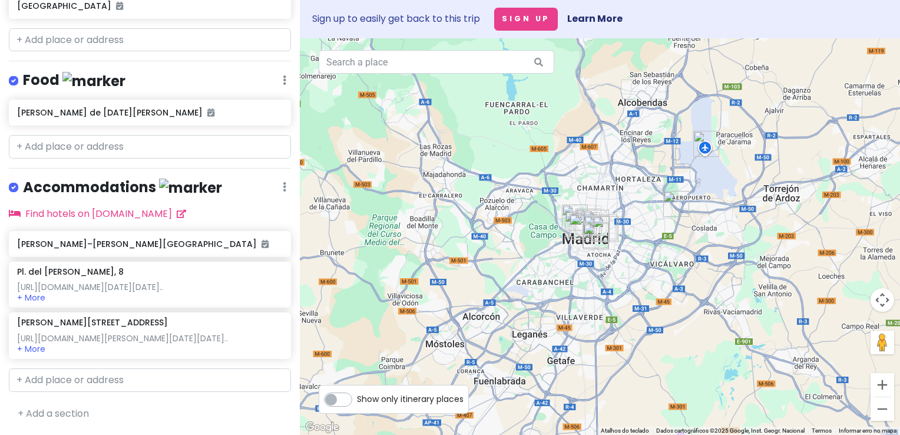
click at [672, 202] on img "Riyadh Air Metropolitano" at bounding box center [676, 204] width 26 height 26
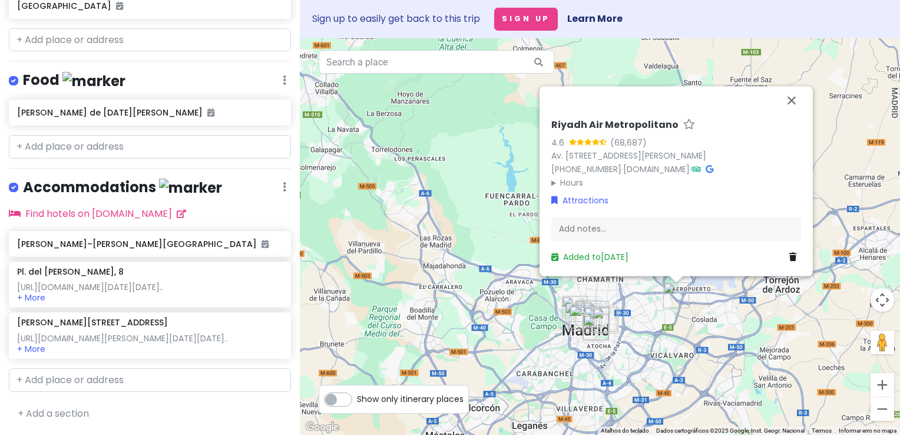
drag, startPoint x: 549, startPoint y: 144, endPoint x: 581, endPoint y: 159, distance: 35.6
click at [581, 159] on div "Riyadh Air Metropolitano 4.6 (68,687) Av. de Luis Aragonés, 4, San Blas-Canille…" at bounding box center [675, 181] width 273 height 190
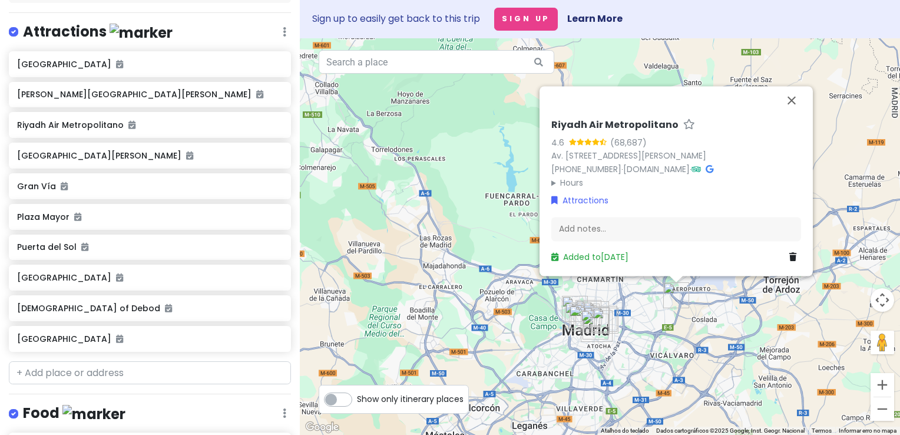
scroll to position [0, 0]
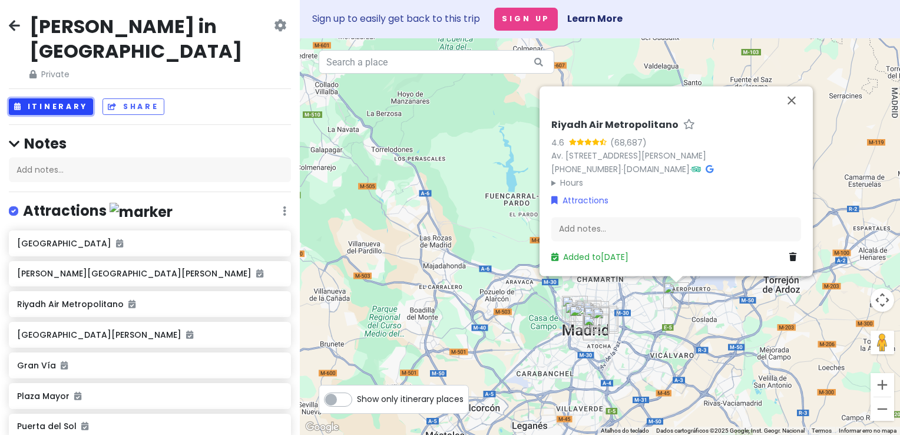
click at [84, 98] on button "Itinerary" at bounding box center [51, 106] width 84 height 17
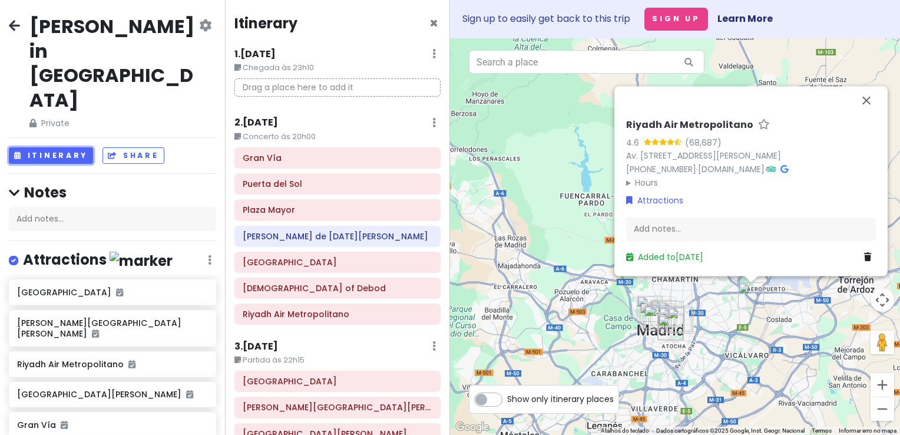
scroll to position [67, 0]
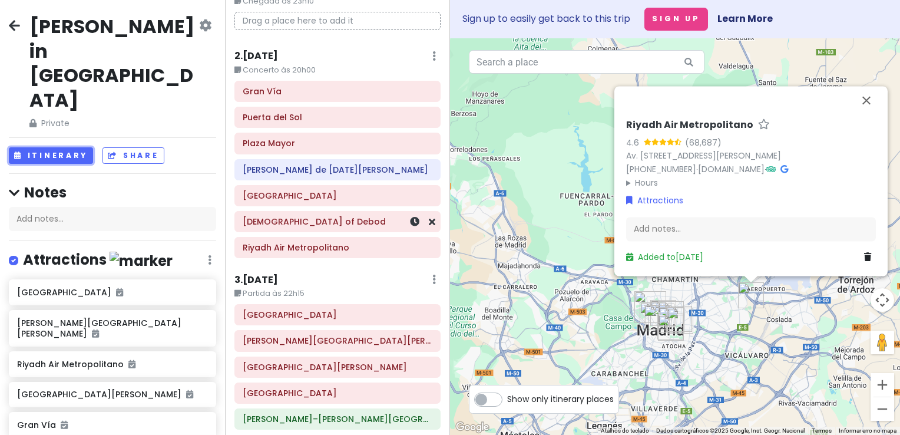
click at [301, 227] on div "Temple of Debod" at bounding box center [338, 221] width 190 height 16
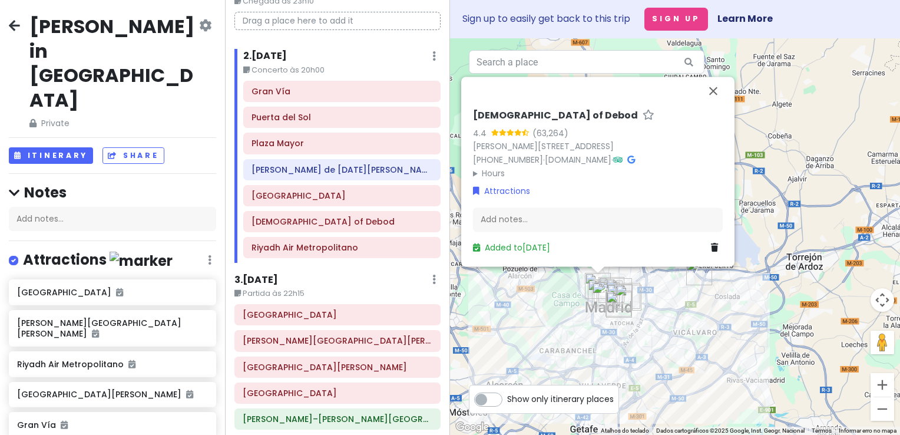
drag, startPoint x: 581, startPoint y: 345, endPoint x: 528, endPoint y: 323, distance: 58.1
click at [528, 323] on div "Temple of Debod 4.4 (63,264) C. de Ferraz, 1, Moncloa - Aravaca, 28008 Madrid, …" at bounding box center [675, 236] width 450 height 396
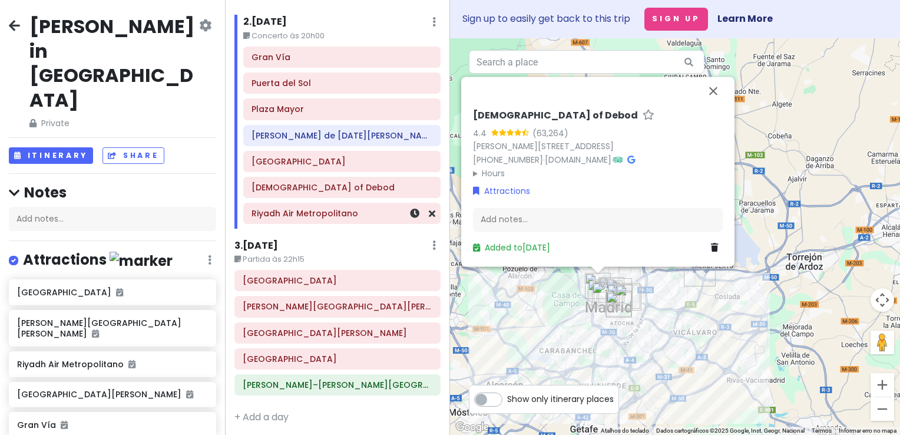
scroll to position [101, 0]
click at [716, 86] on button "Fechar" at bounding box center [713, 91] width 28 height 28
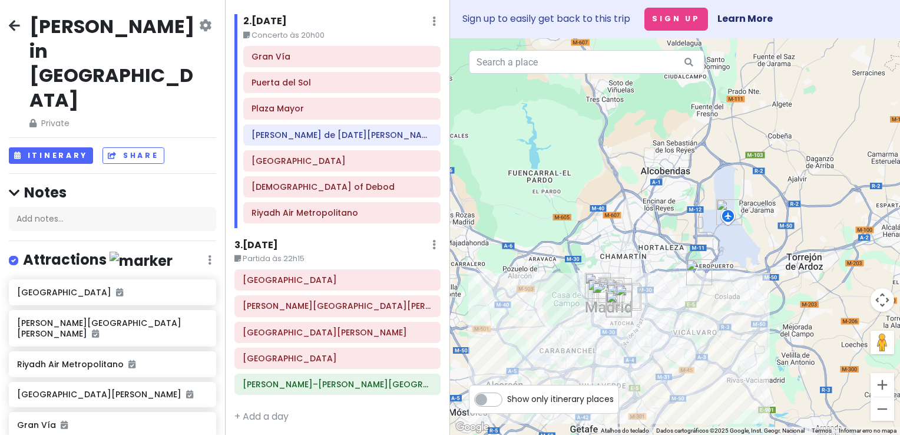
drag, startPoint x: 567, startPoint y: 206, endPoint x: 564, endPoint y: 163, distance: 43.7
click at [559, 153] on div at bounding box center [675, 236] width 450 height 396
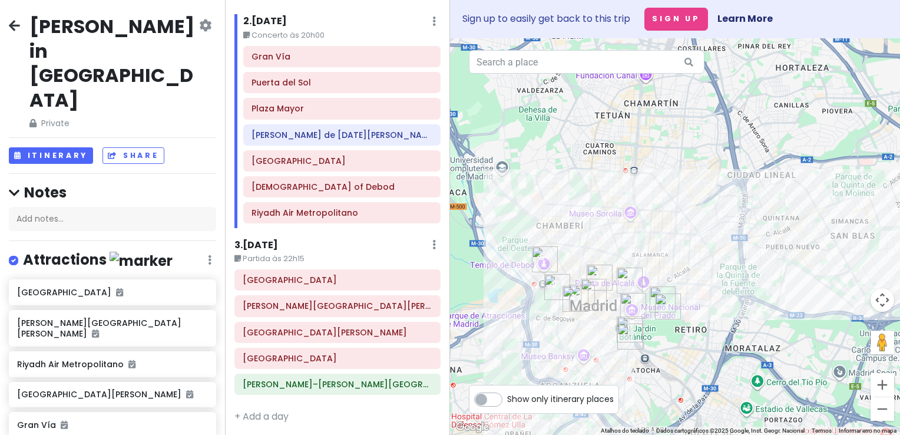
drag, startPoint x: 649, startPoint y: 204, endPoint x: 530, endPoint y: 418, distance: 245.1
click at [662, 192] on div at bounding box center [675, 236] width 450 height 396
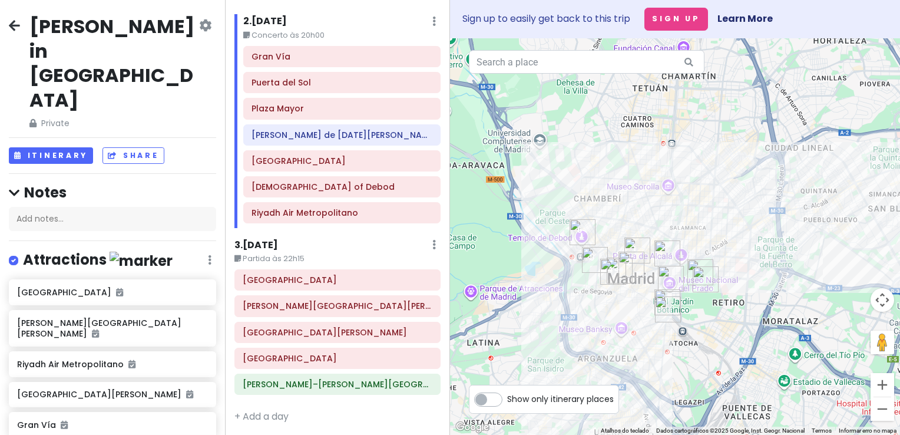
click at [507, 402] on label "Show only itinerary places" at bounding box center [560, 396] width 107 height 14
click at [507, 397] on input "Show only itinerary places" at bounding box center [511, 393] width 8 height 8
checkbox input "true"
click at [626, 190] on div at bounding box center [675, 236] width 450 height 396
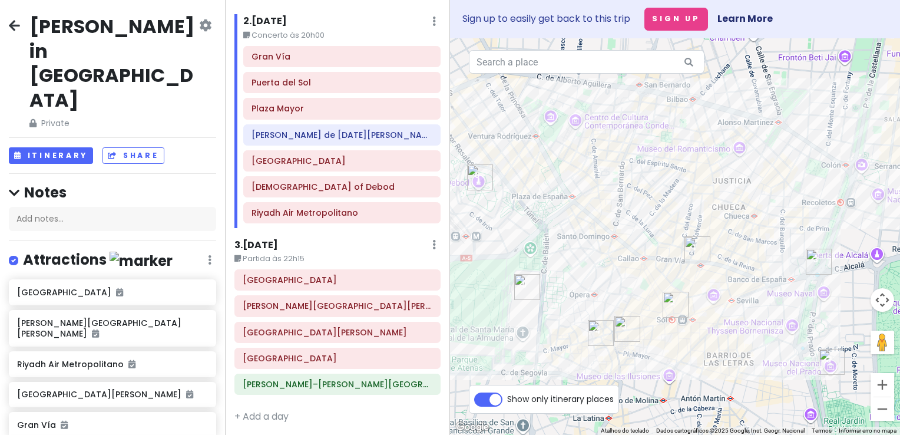
drag, startPoint x: 657, startPoint y: 246, endPoint x: 685, endPoint y: 65, distance: 183.5
click at [685, 65] on div "3 3 6 3 4 3 5 3 7 1 2 3 Atalhos do teclado Dados do mapa Dados cartográficos ©2…" at bounding box center [675, 236] width 450 height 396
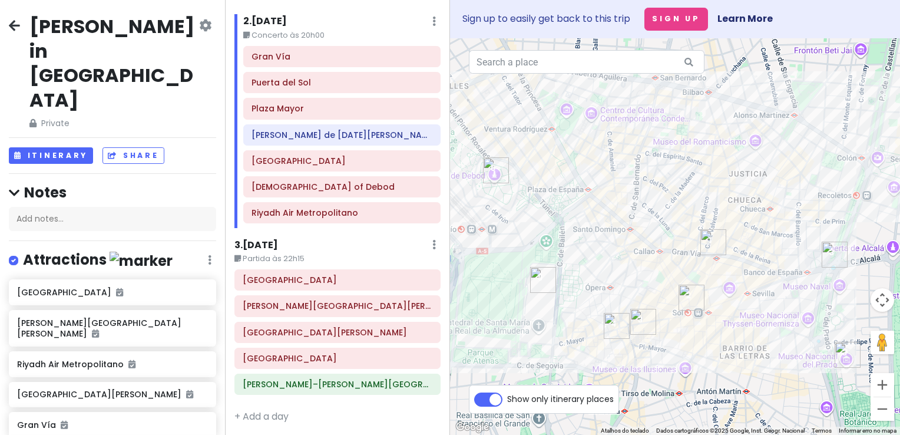
drag, startPoint x: 744, startPoint y: 224, endPoint x: 761, endPoint y: 216, distance: 19.5
click at [761, 216] on div at bounding box center [675, 236] width 450 height 396
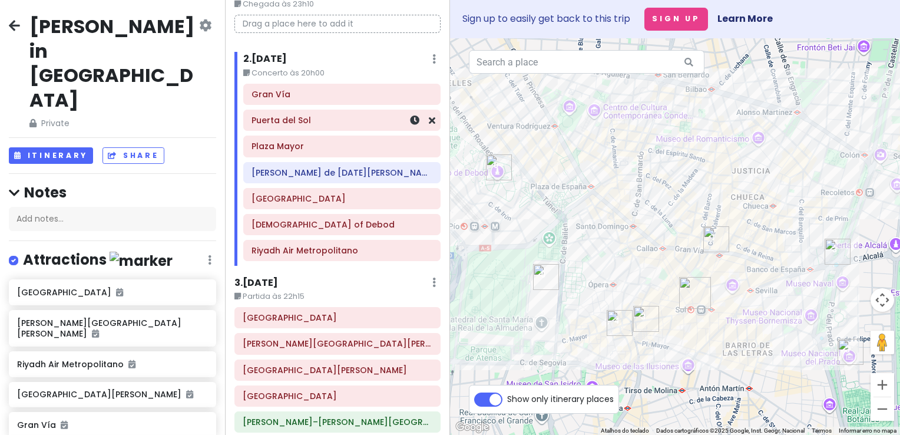
scroll to position [42, 0]
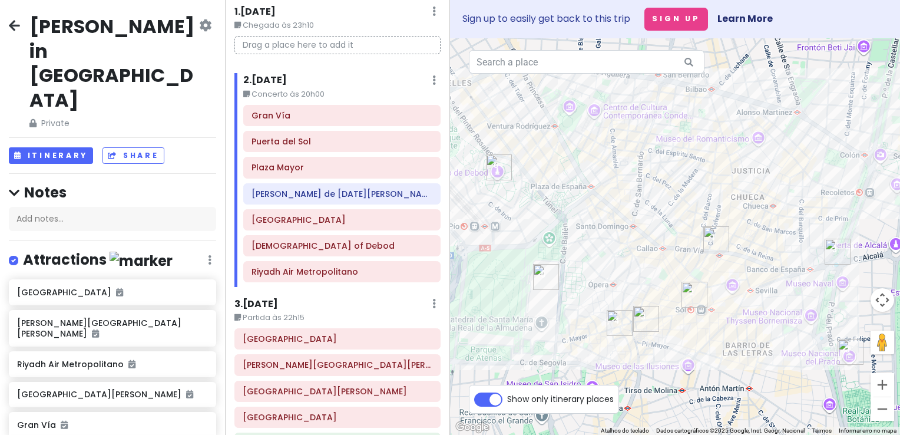
click at [276, 302] on h6 "3 . Sun 8/30" at bounding box center [256, 304] width 44 height 12
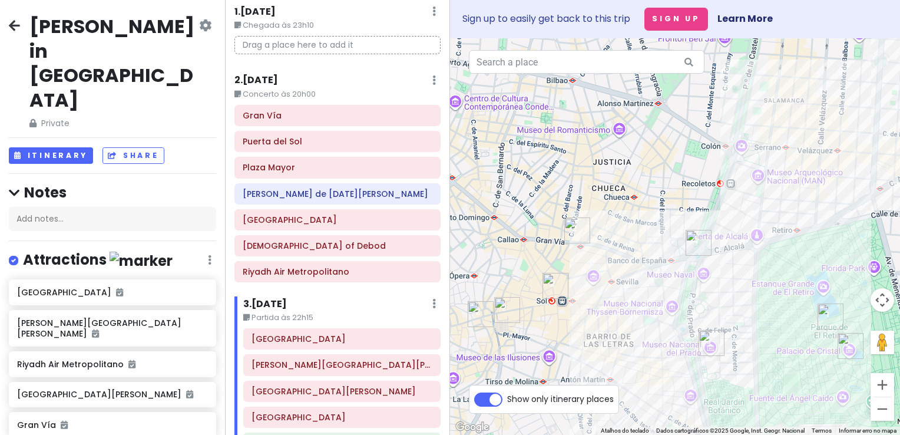
drag, startPoint x: 702, startPoint y: 304, endPoint x: 315, endPoint y: 111, distance: 432.9
click at [568, 290] on img "Puerta del Sol" at bounding box center [555, 286] width 26 height 26
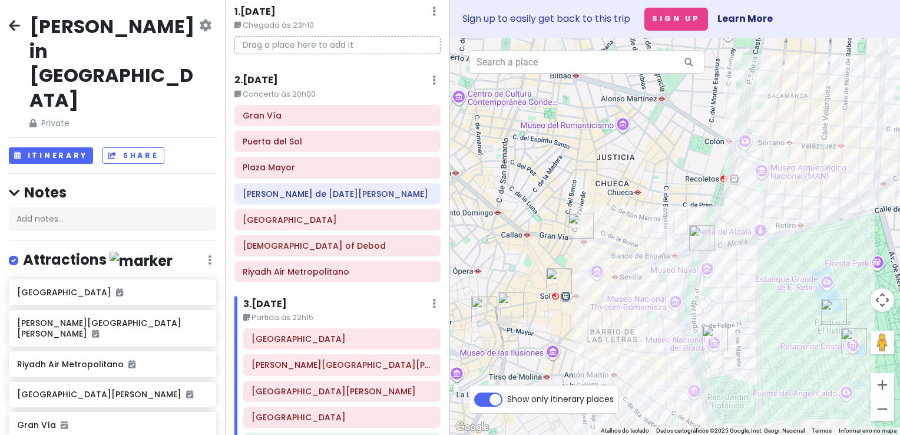
click at [295, 78] on div "2 . Sat 8/29 Edit Day Notes Delete Day" at bounding box center [337, 83] width 206 height 20
click at [278, 76] on h6 "2 . Sat 8/29" at bounding box center [256, 80] width 44 height 12
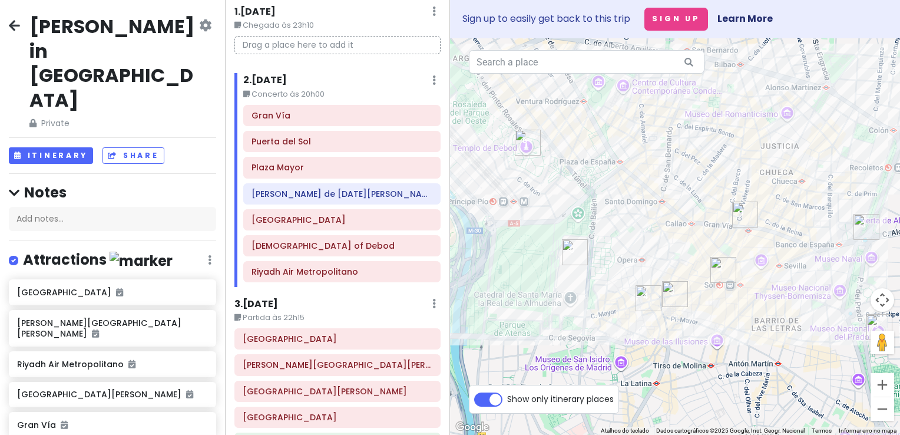
drag, startPoint x: 578, startPoint y: 172, endPoint x: 743, endPoint y: 163, distance: 165.1
click at [743, 163] on div at bounding box center [675, 236] width 450 height 396
click at [257, 299] on h6 "3 . Sun 8/30" at bounding box center [256, 304] width 44 height 12
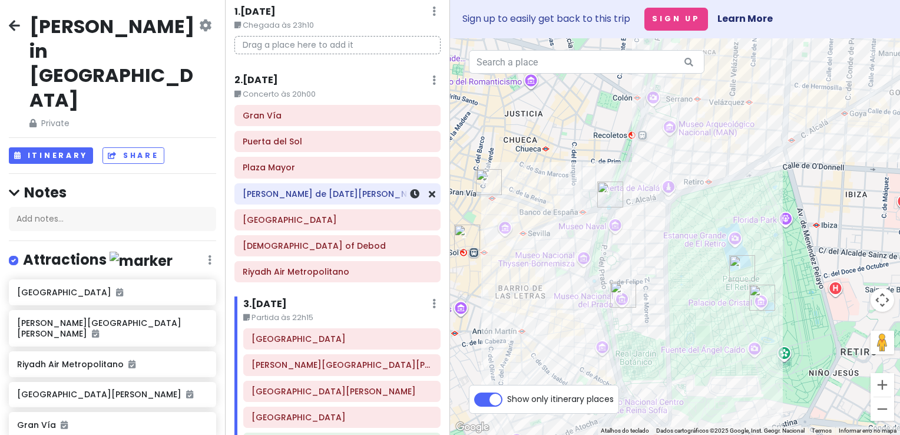
drag, startPoint x: 686, startPoint y: 217, endPoint x: 641, endPoint y: 204, distance: 47.3
click at [429, 185] on div "The weeknd in Madrid Private Change Dates Make a Copy Delete Trip Go Pro ⚡️ Giv…" at bounding box center [450, 217] width 900 height 435
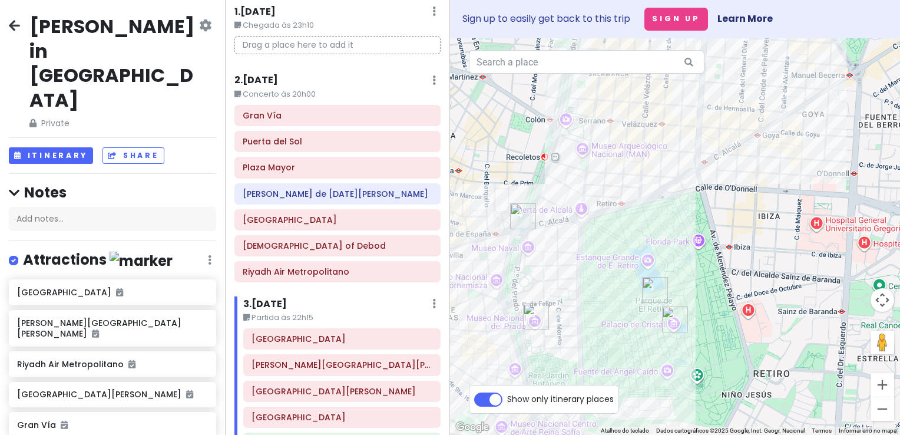
drag, startPoint x: 853, startPoint y: 201, endPoint x: 773, endPoint y: 232, distance: 86.5
click at [773, 232] on div at bounding box center [675, 236] width 450 height 396
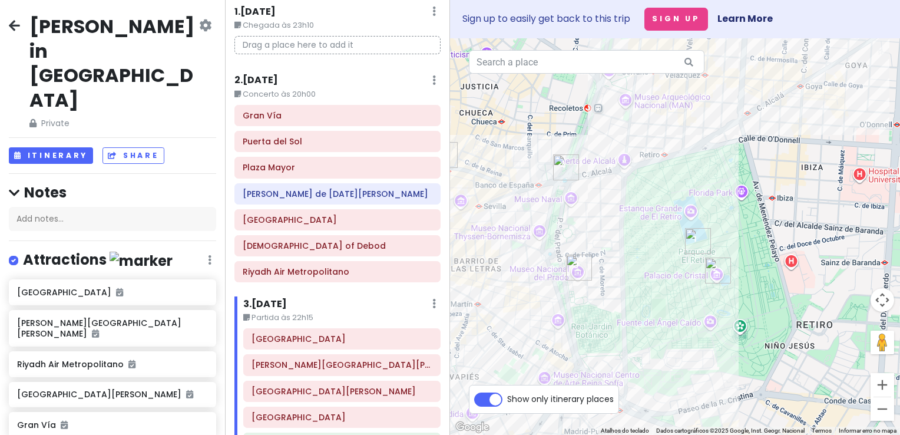
drag, startPoint x: 731, startPoint y: 232, endPoint x: 823, endPoint y: 122, distance: 143.0
click at [823, 122] on div at bounding box center [675, 236] width 450 height 396
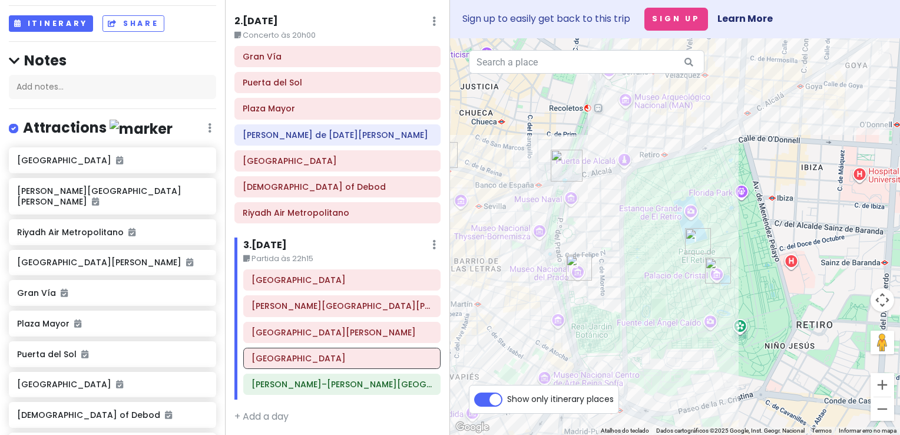
scroll to position [177, 0]
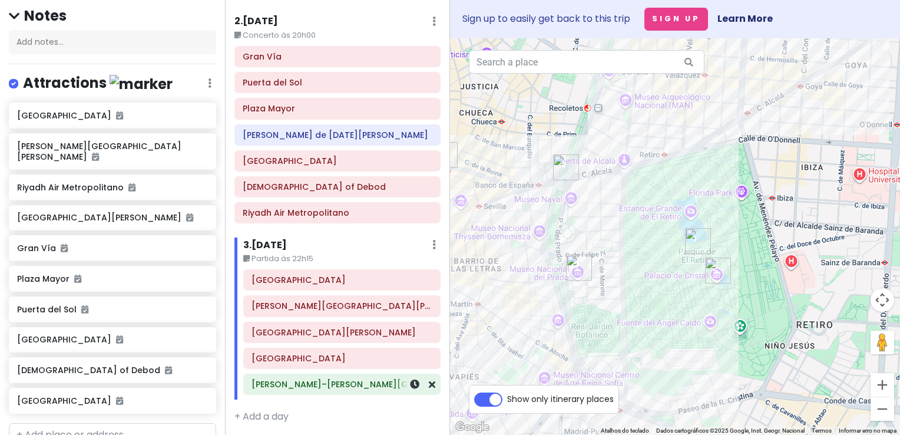
click at [301, 390] on div "Adolfo Suárez Madrid–Barajas Airport" at bounding box center [342, 384] width 196 height 20
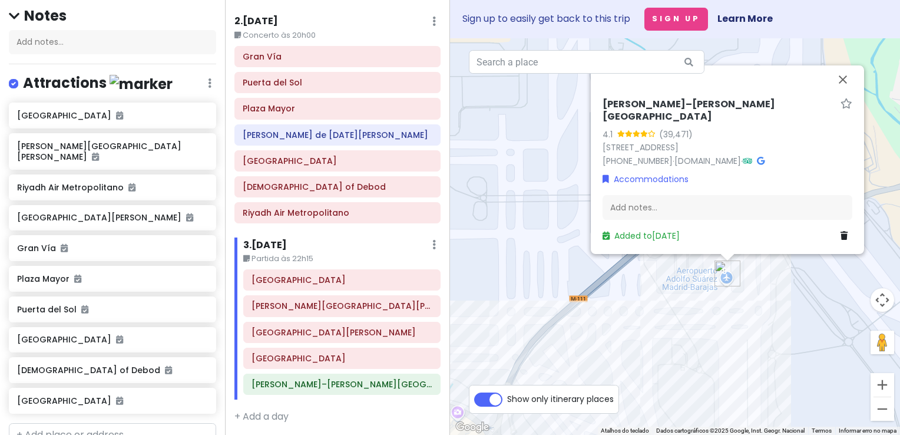
drag, startPoint x: 617, startPoint y: 145, endPoint x: 806, endPoint y: 152, distance: 188.6
click at [806, 152] on div "Adolfo Suárez Madrid–Barajas Airport 4.1 (39,471) Av de la Hispanidad, s/n, 280…" at bounding box center [727, 170] width 259 height 153
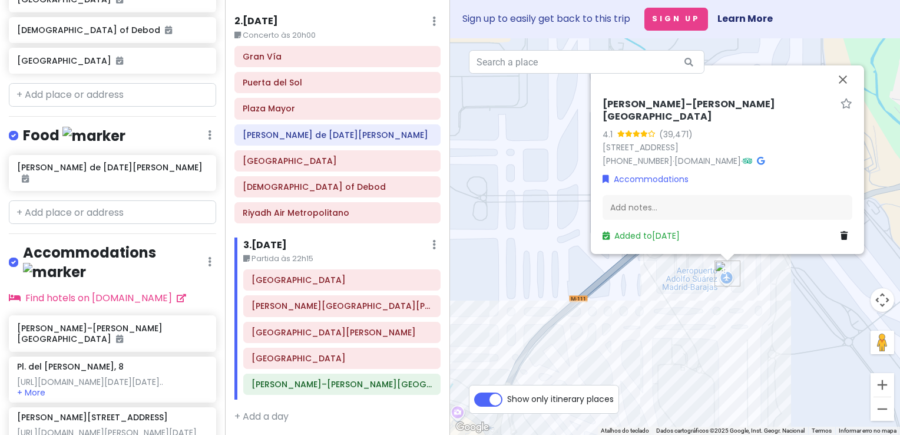
scroll to position [636, 0]
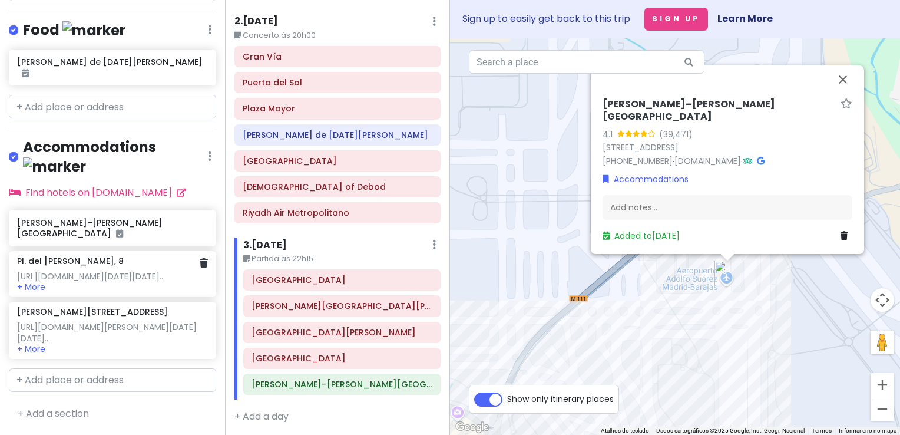
click at [132, 271] on div "https://www.booking.com/hotel/es/mediodia-madrid.pt-pt.html?aid=2311236&label=m…" at bounding box center [112, 276] width 190 height 11
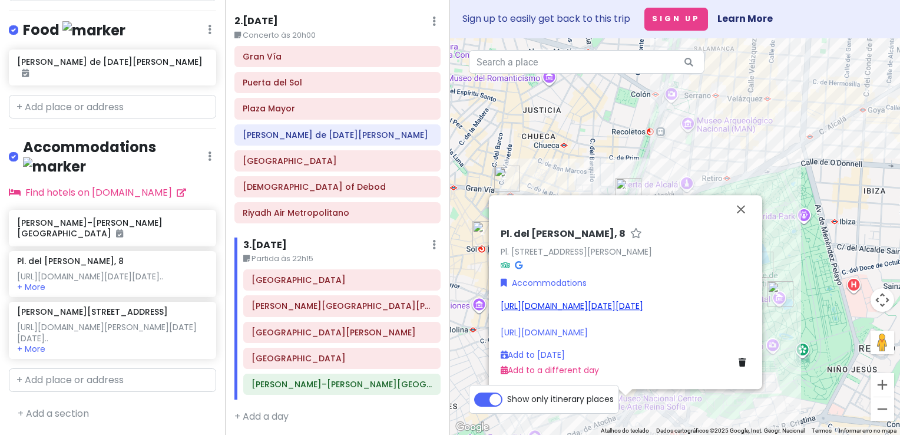
click at [548, 300] on link "https://www.booking.com/hotel/es/mediodia-madrid.pt-pt.html?aid=2311236&label=m…" at bounding box center [571, 306] width 142 height 12
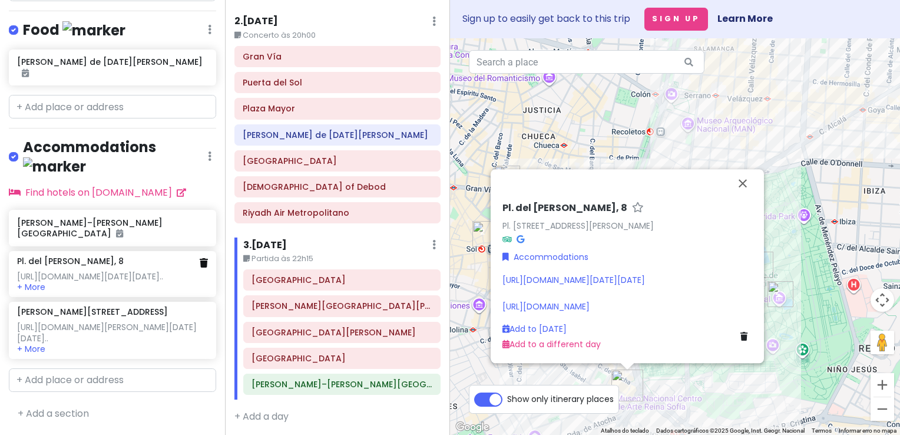
click at [200, 258] on icon at bounding box center [204, 262] width 8 height 9
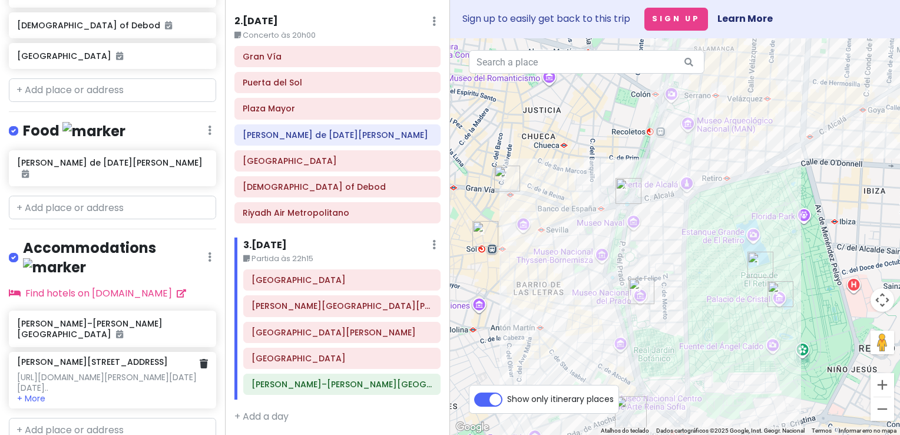
click at [163, 372] on div "https://www.booking.com/hotel/es/latroupe-prado.pt-pt.html?aid=2311236&label=mk…" at bounding box center [112, 382] width 190 height 21
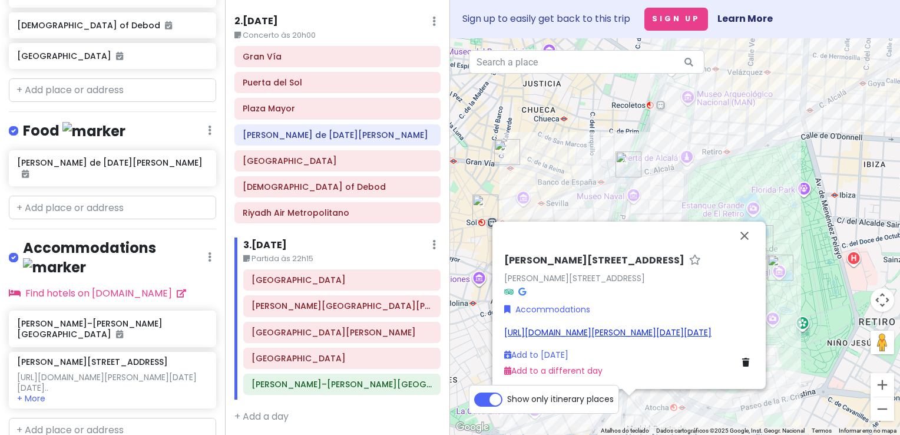
click at [566, 326] on link "https://www.booking.com/hotel/es/latroupe-prado.pt-pt.html?aid=2311236&label=mk…" at bounding box center [607, 332] width 207 height 12
click at [89, 417] on input "text" at bounding box center [112, 429] width 207 height 24
paste input "LATROUPE Prado Hostel"
type input "LATROUPE Prado Hostel"
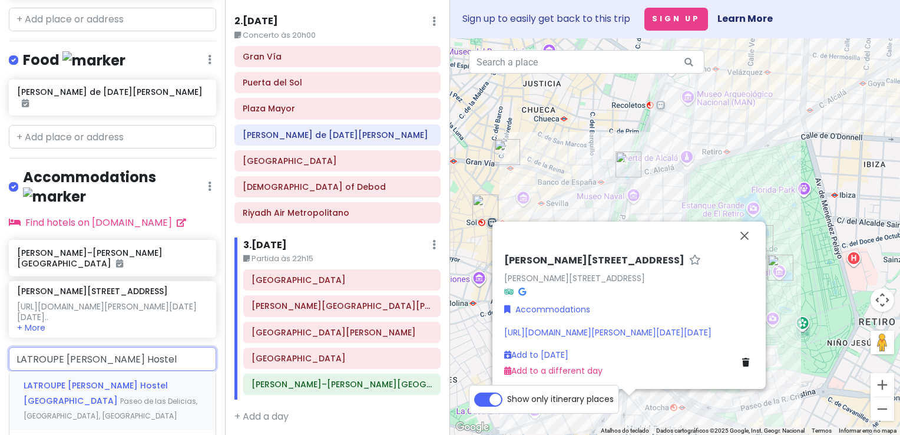
click at [113, 371] on div "LATROUPE Prado Hostel Madrid Paseo de las Delicias, Madrid, Espanha" at bounding box center [112, 400] width 206 height 58
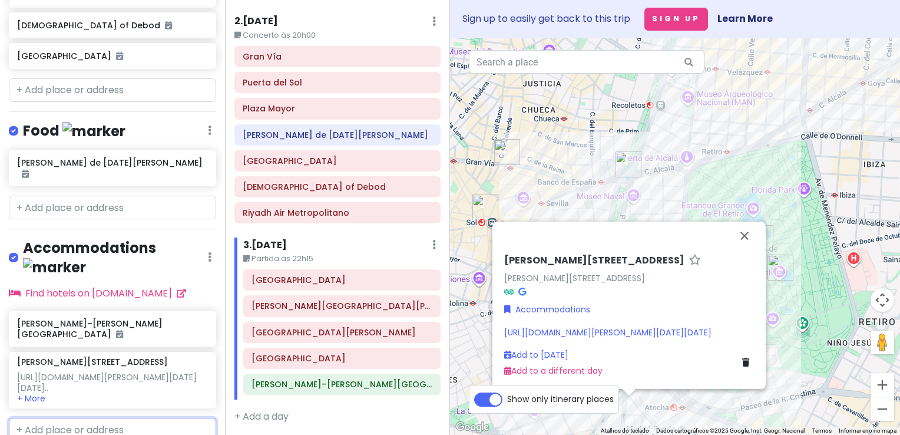
scroll to position [551, 0]
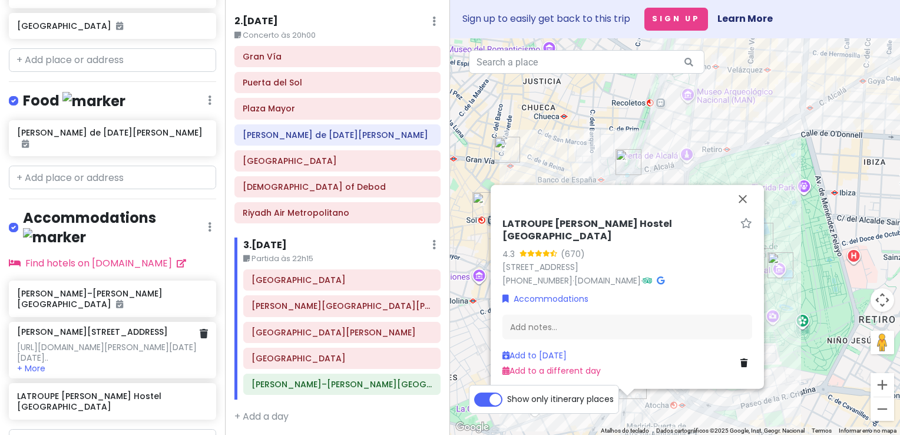
click at [161, 342] on div "https://www.booking.com/hotel/es/latroupe-prado.pt-pt.html?aid=2311236&label=mk…" at bounding box center [112, 352] width 190 height 21
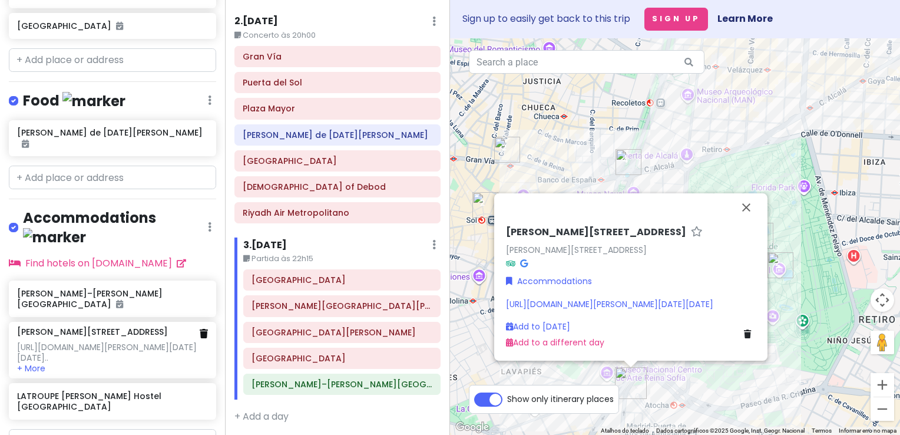
click at [200, 327] on link at bounding box center [204, 334] width 8 height 14
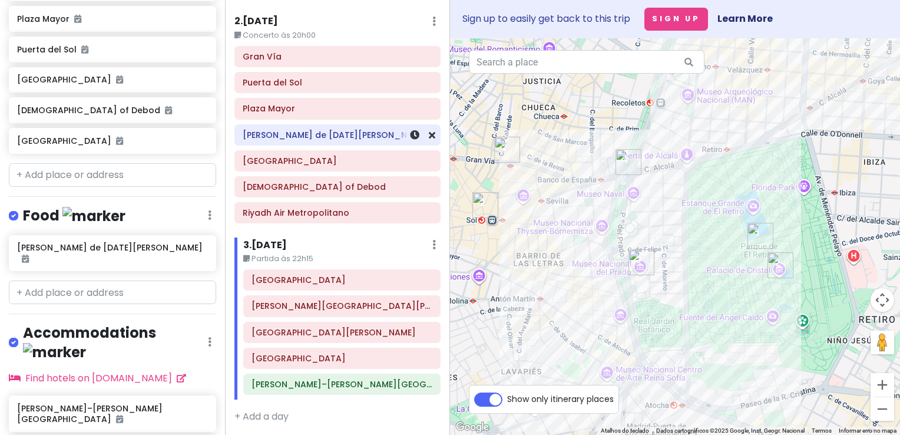
scroll to position [0, 0]
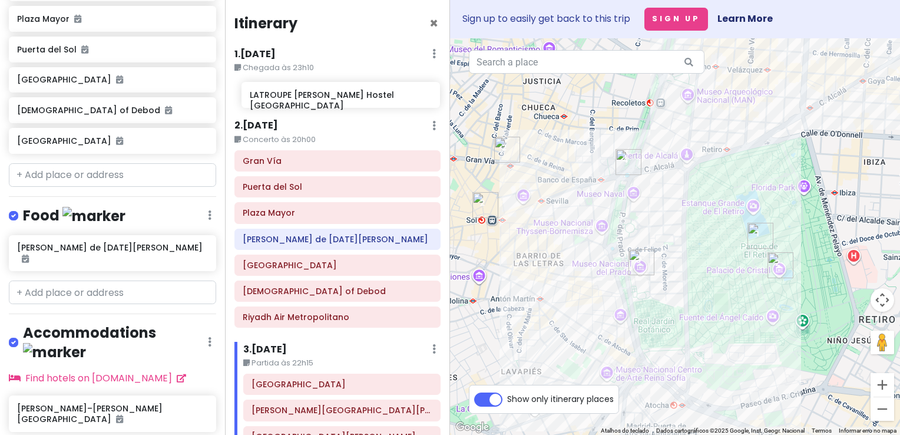
drag, startPoint x: 95, startPoint y: 351, endPoint x: 327, endPoint y: 100, distance: 342.1
click at [327, 100] on div "The weeknd in Madrid Private Change Dates Make a Copy Delete Trip Go Pro ⚡️ Giv…" at bounding box center [450, 217] width 900 height 435
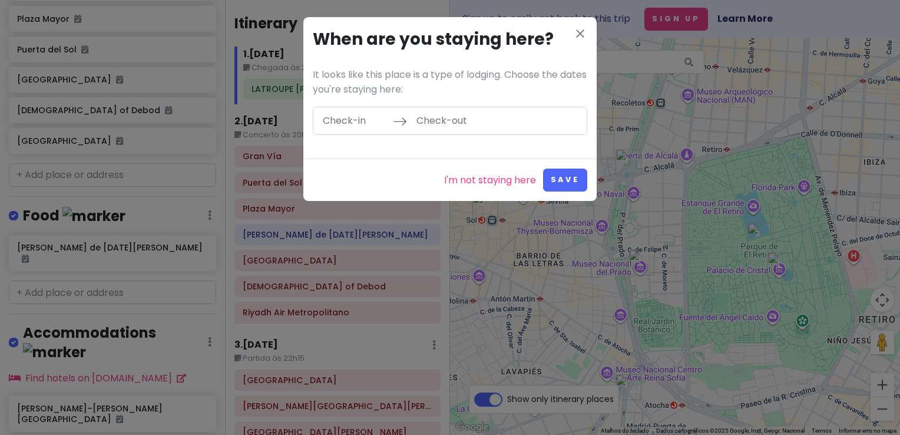
click at [354, 117] on input "Check-in" at bounding box center [354, 120] width 77 height 27
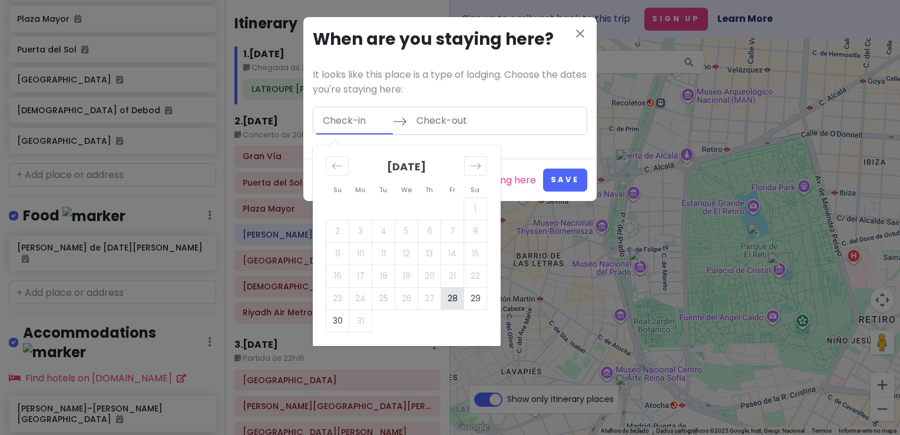
click at [448, 303] on td "28" at bounding box center [452, 298] width 23 height 22
type input "08/28/2026"
click at [338, 321] on td "30" at bounding box center [337, 320] width 23 height 22
type input "08/30/2026"
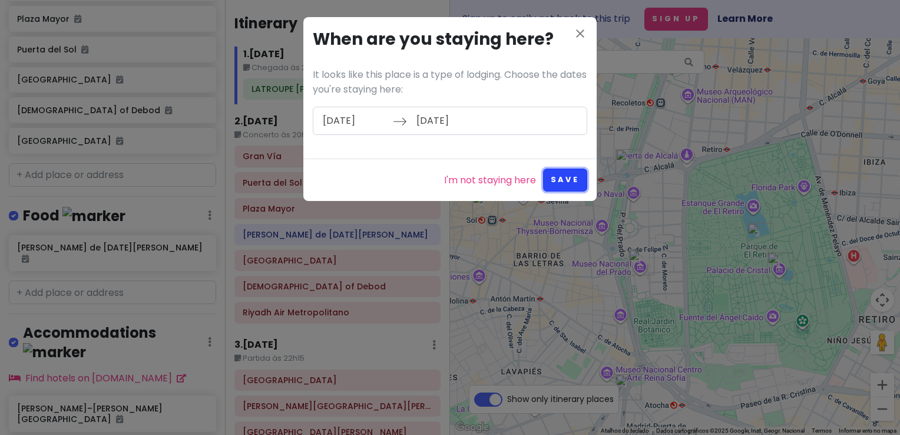
click at [567, 171] on button "Save" at bounding box center [565, 179] width 44 height 23
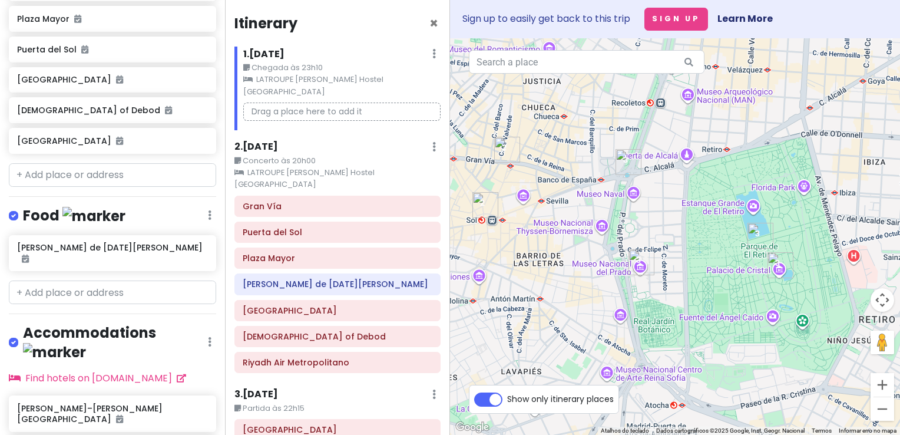
click at [306, 67] on small "Chegada às 23h10" at bounding box center [341, 68] width 197 height 12
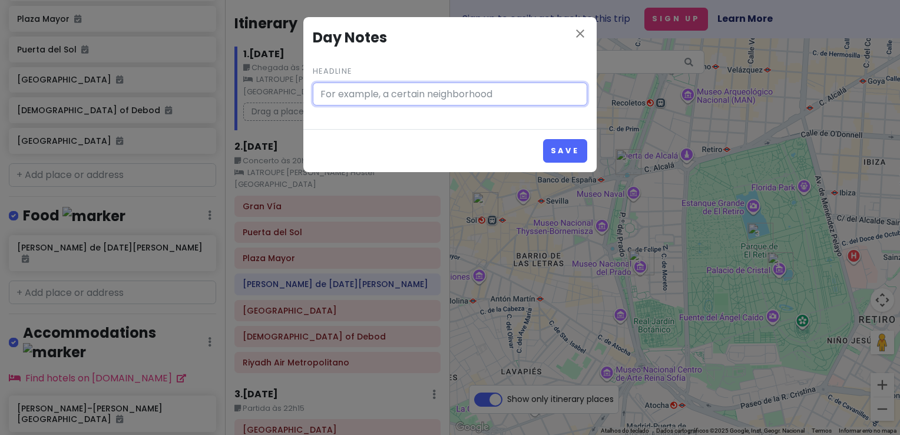
type input "Chegada às 23h10"
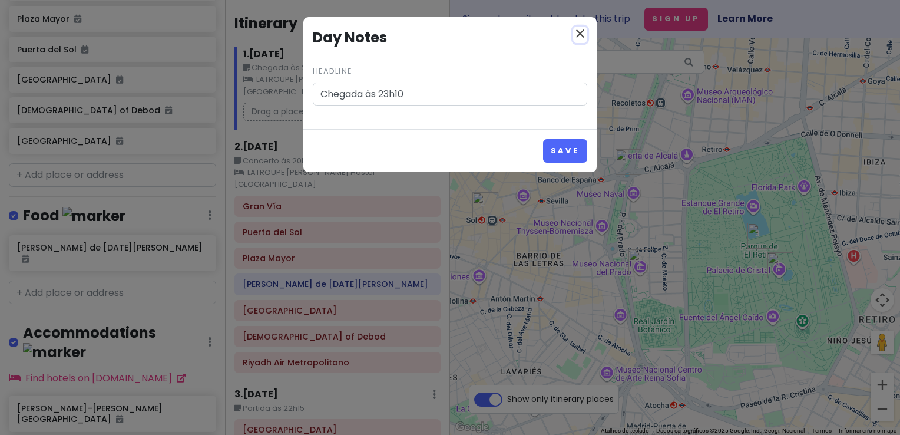
click at [574, 34] on icon "close" at bounding box center [580, 33] width 14 height 14
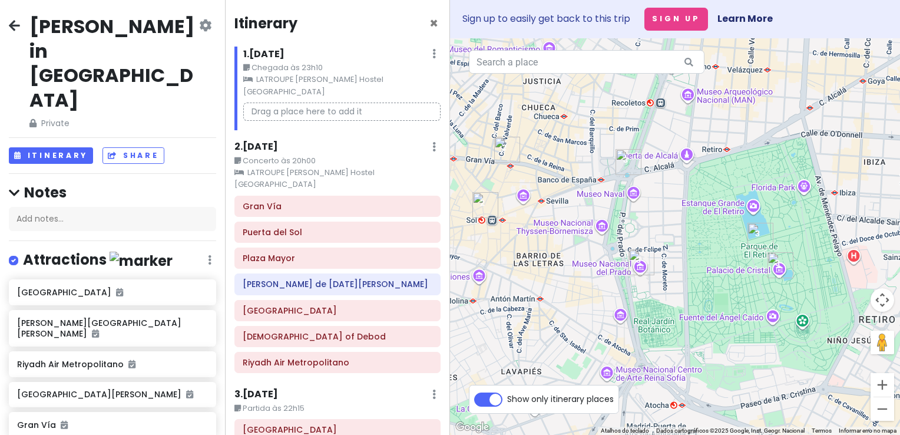
scroll to position [436, 0]
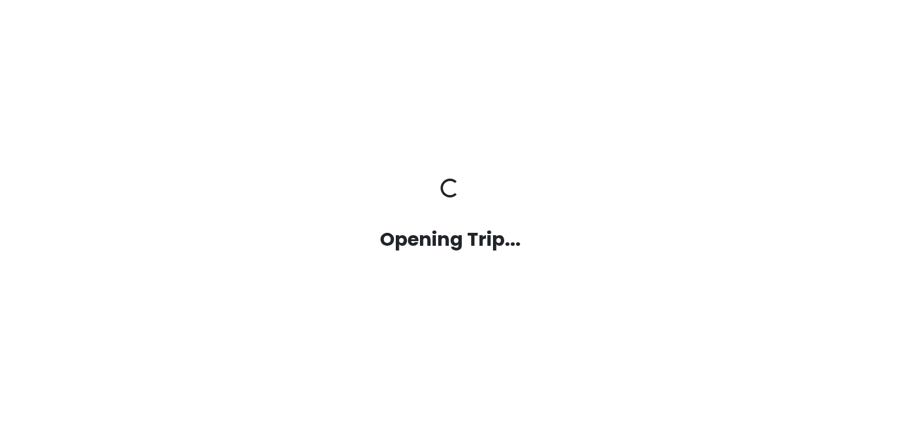
click at [405, 251] on h2 "Opening Trip..." at bounding box center [450, 239] width 654 height 25
drag, startPoint x: 421, startPoint y: 216, endPoint x: 708, endPoint y: 357, distance: 319.4
click at [741, 145] on div "Opening Trip... Opening Trip..." at bounding box center [449, 217] width 671 height 435
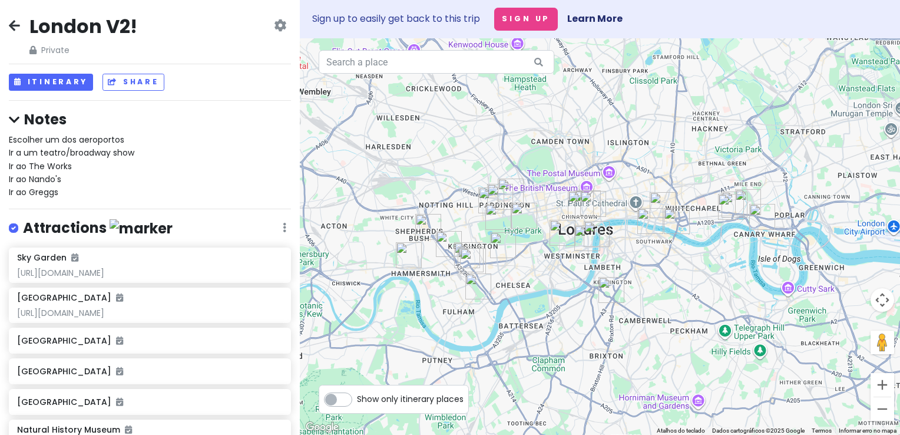
drag, startPoint x: 563, startPoint y: 269, endPoint x: 523, endPoint y: 297, distance: 49.4
click at [527, 300] on div at bounding box center [600, 236] width 600 height 396
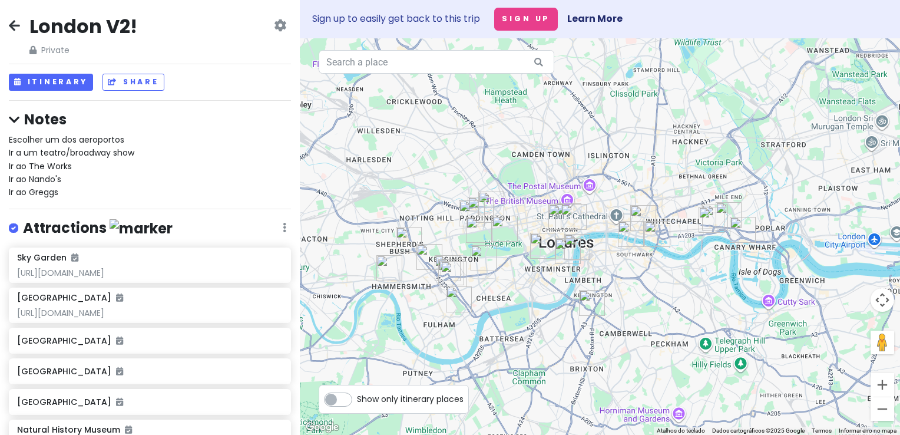
drag, startPoint x: 542, startPoint y: 310, endPoint x: 540, endPoint y: 289, distance: 21.3
click at [540, 289] on div at bounding box center [600, 236] width 600 height 396
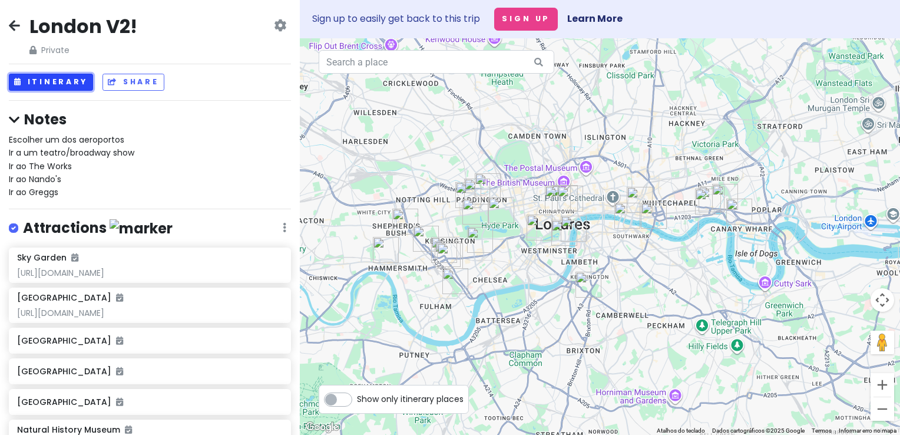
click at [50, 82] on button "Itinerary" at bounding box center [51, 82] width 84 height 17
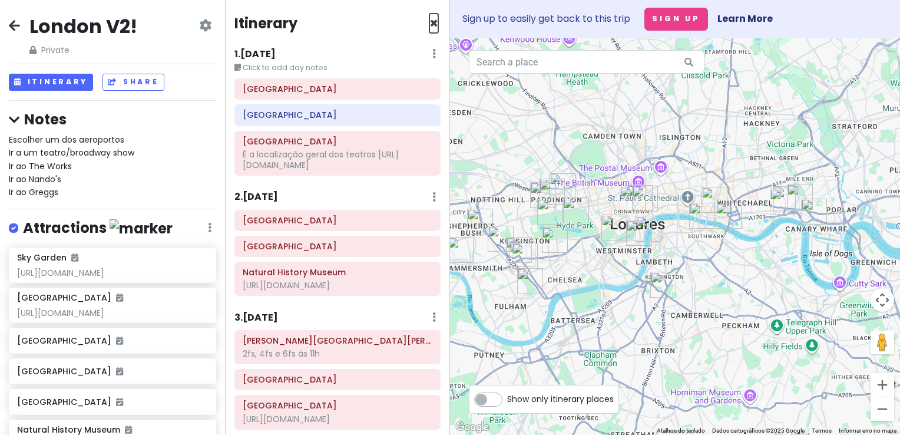
click at [429, 21] on span "×" at bounding box center [433, 23] width 9 height 19
